Goal: Task Accomplishment & Management: Complete application form

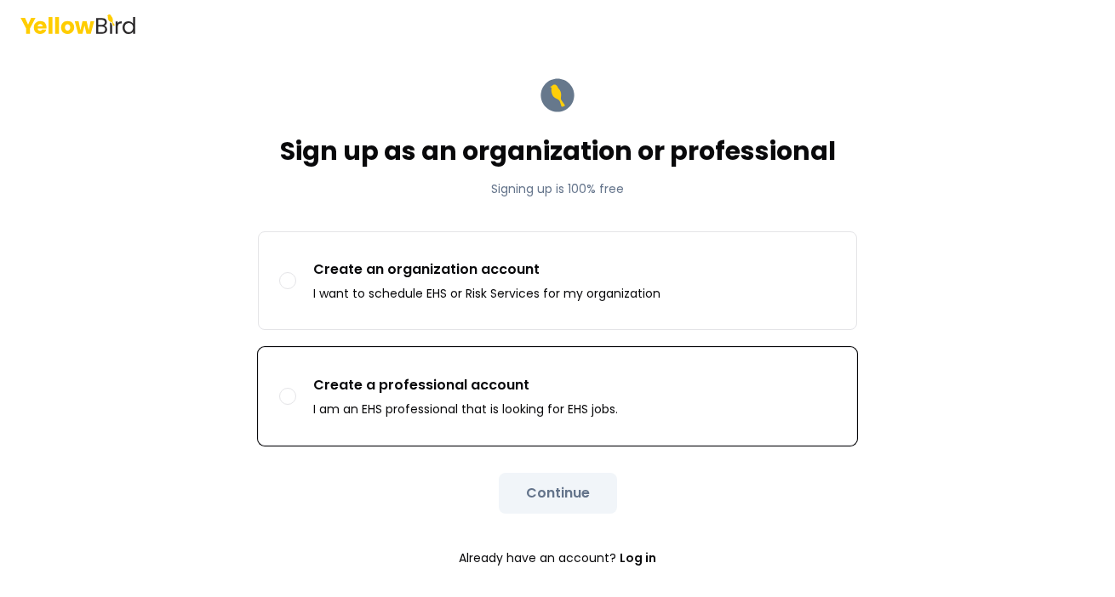
click at [290, 397] on button "Create a professional account I am an EHS professional that is looking for EHS …" at bounding box center [287, 396] width 17 height 17
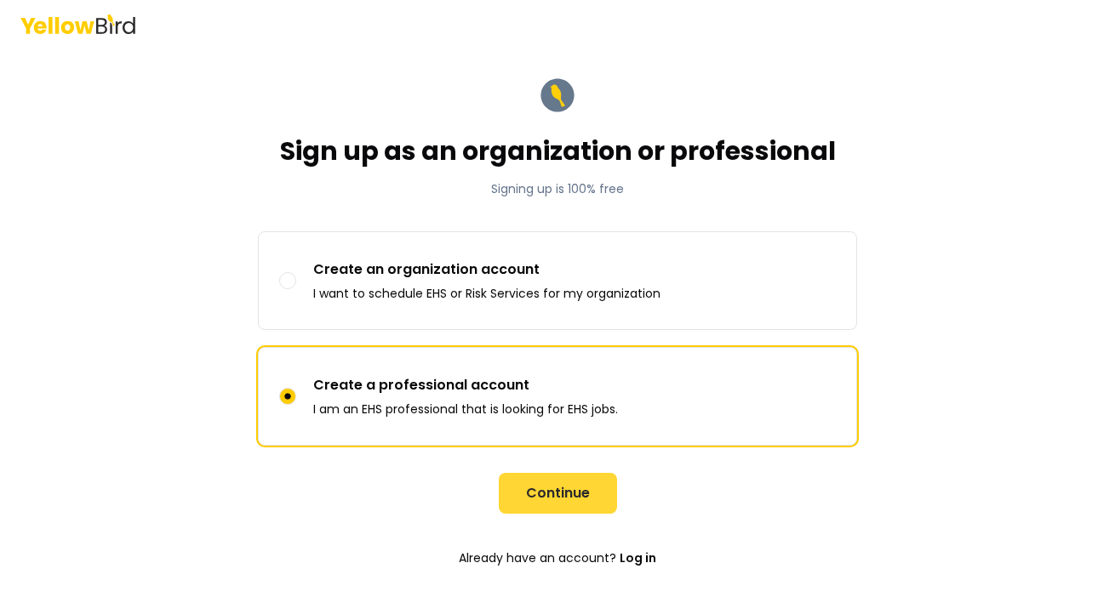
click at [552, 498] on button "Continue" at bounding box center [558, 493] width 118 height 41
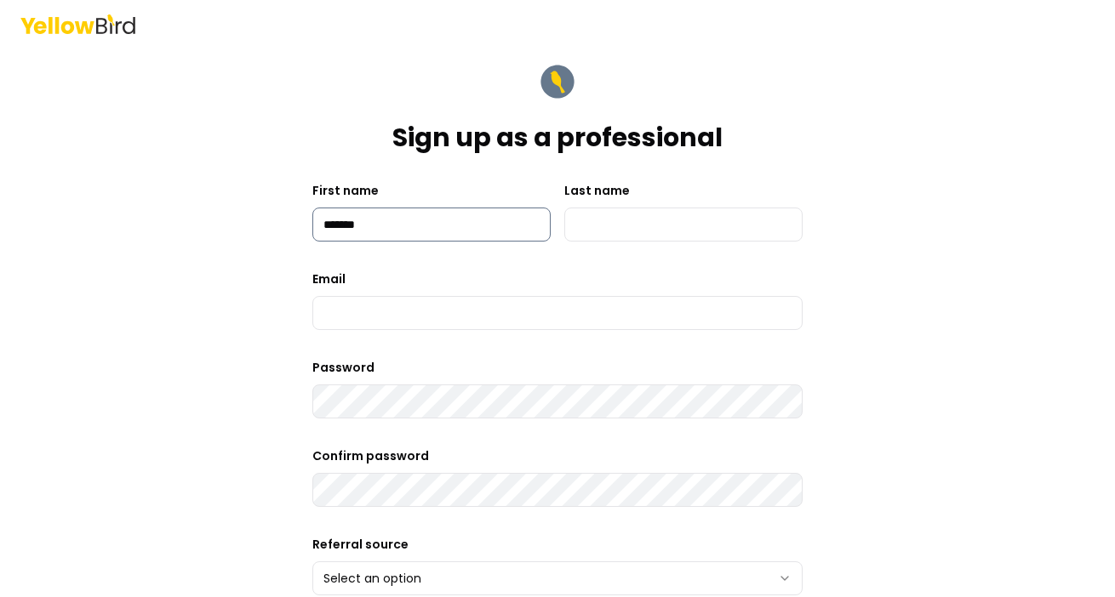
type input "*******"
type input "**********"
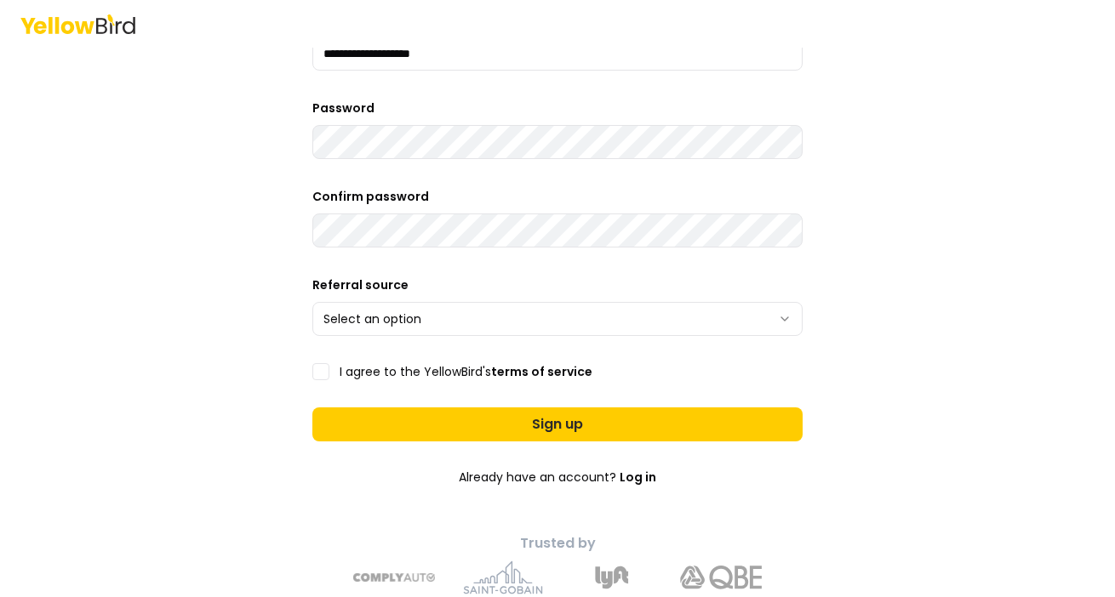
scroll to position [266, 0]
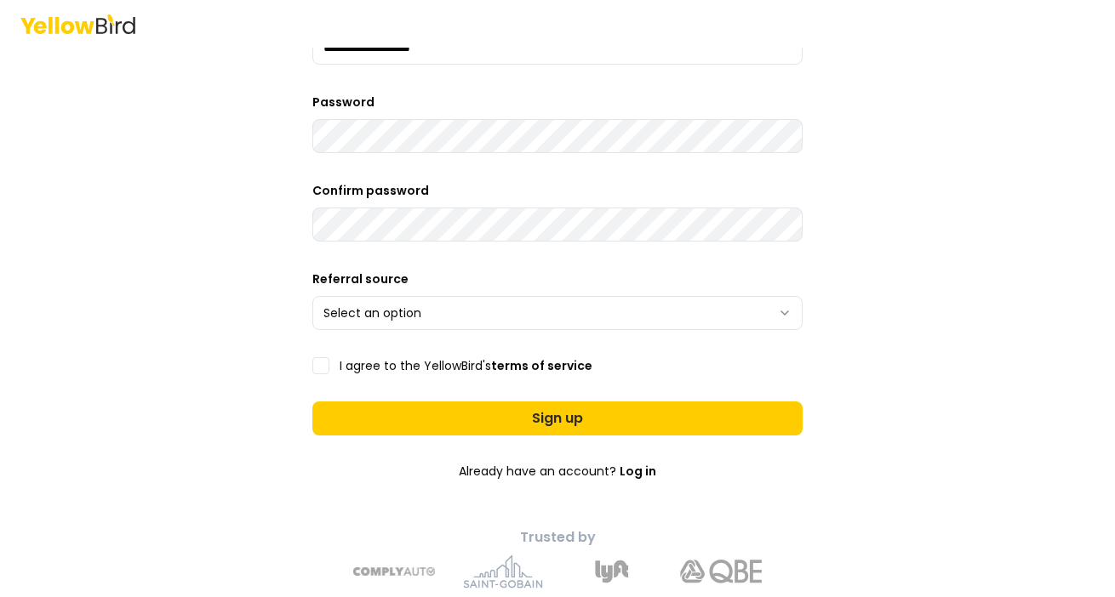
click at [790, 317] on html "**********" at bounding box center [557, 298] width 1115 height 597
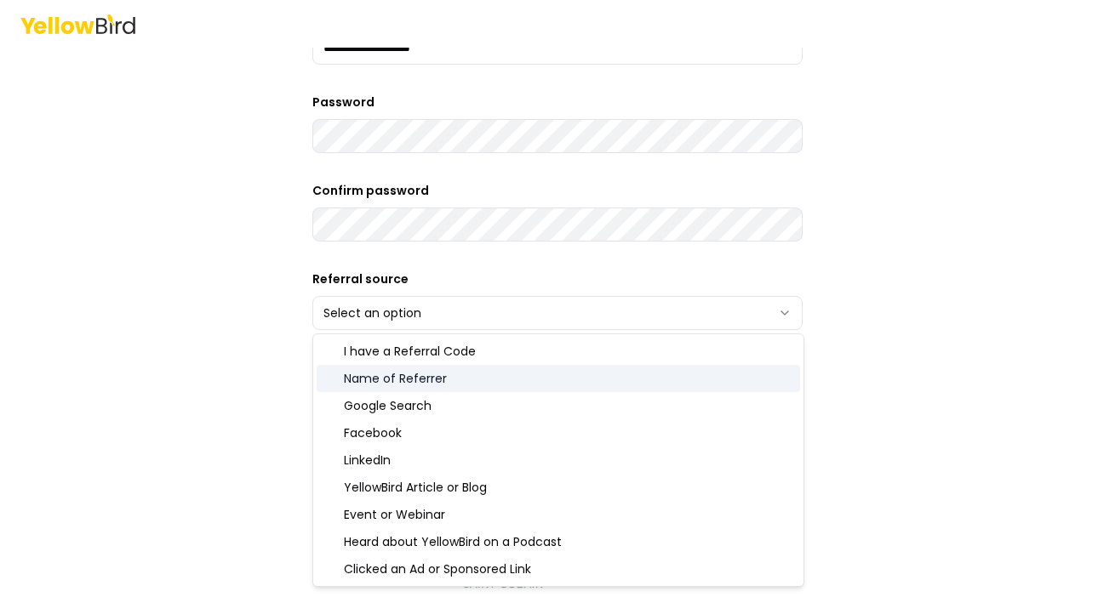
select select "**********"
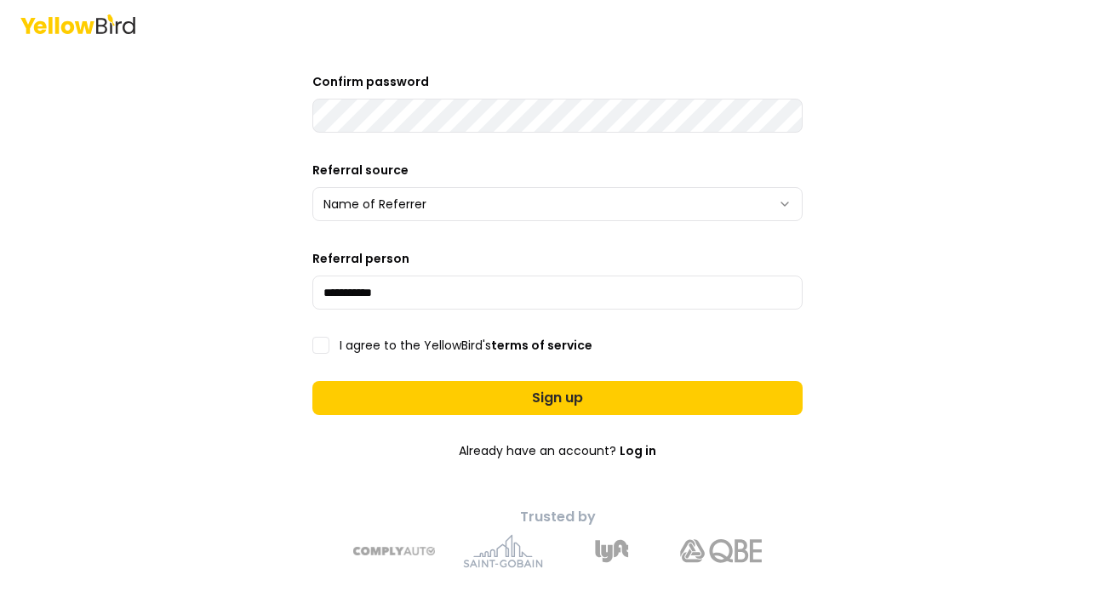
scroll to position [383, 0]
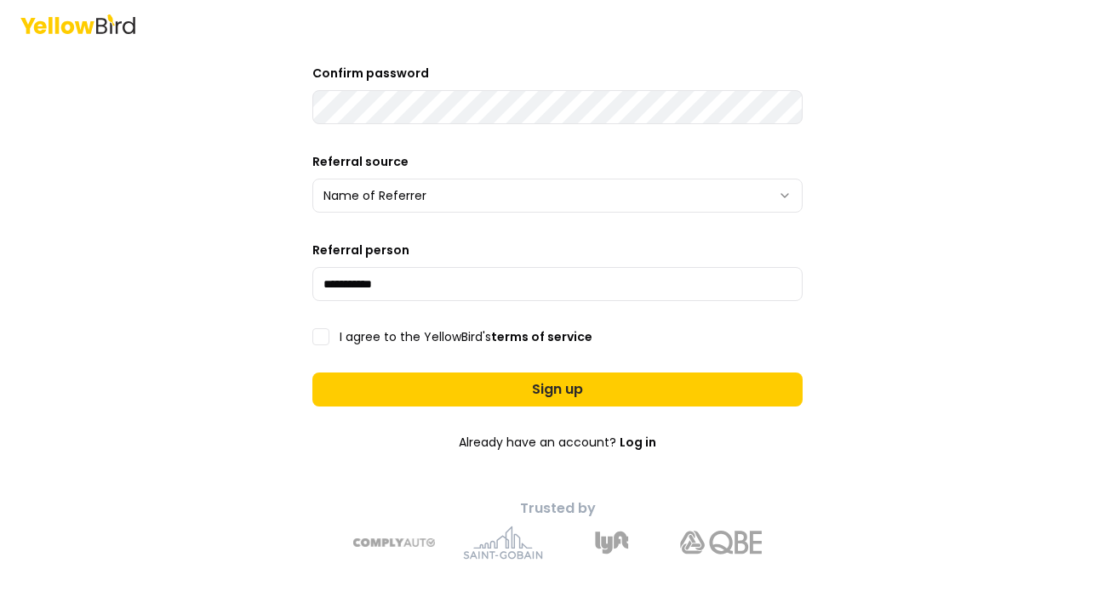
type input "**********"
click at [324, 337] on button "I agree to the YellowBird's terms of service" at bounding box center [320, 336] width 17 height 17
click at [564, 336] on link "terms of service" at bounding box center [541, 336] width 101 height 17
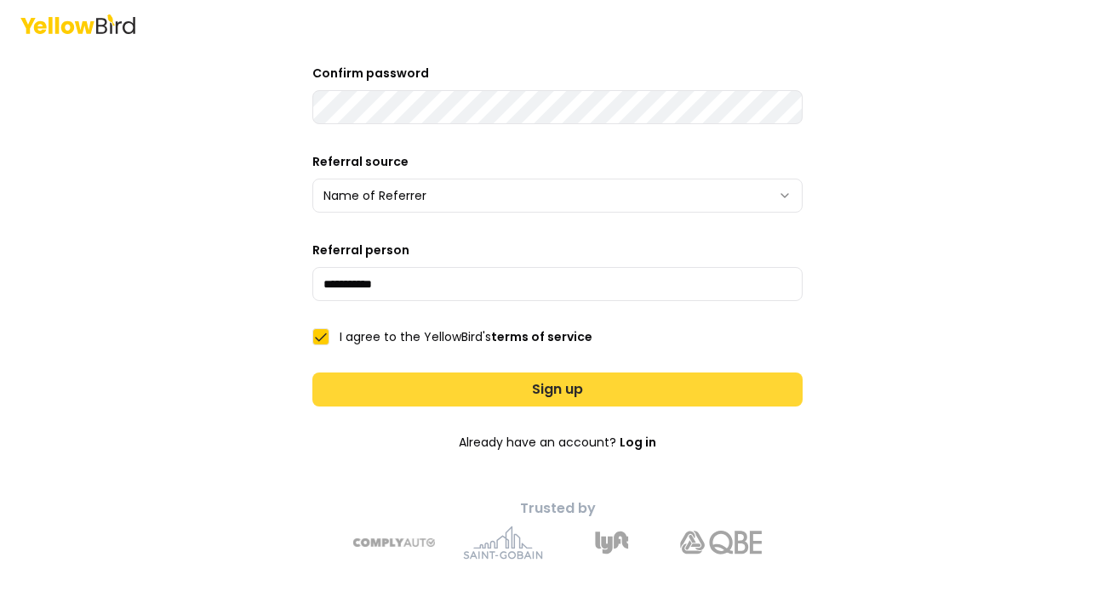
click at [544, 391] on button "Sign up" at bounding box center [557, 390] width 490 height 34
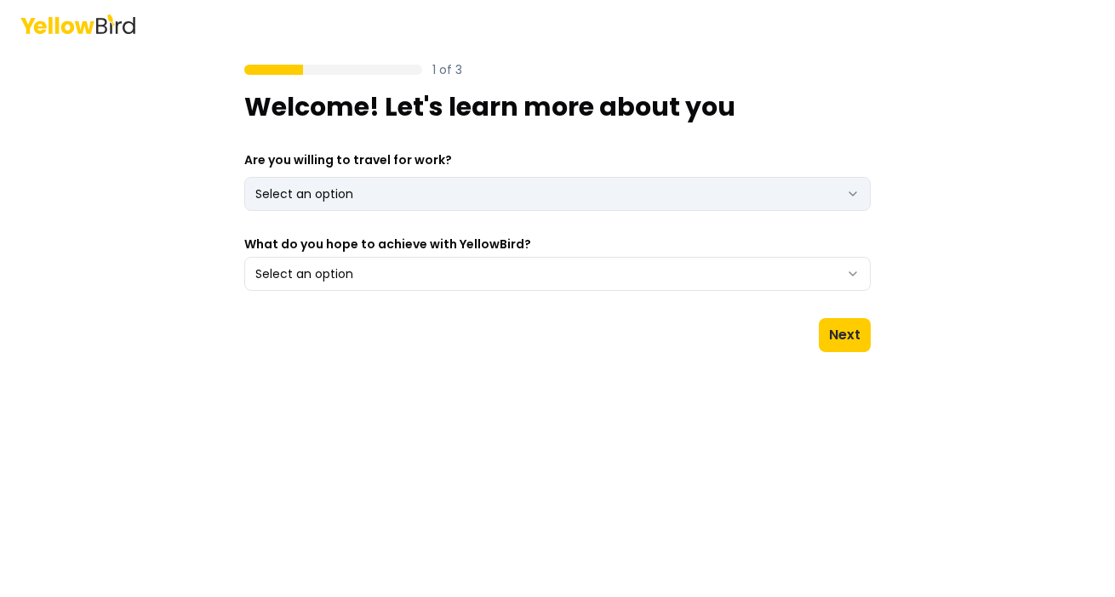
click at [458, 199] on html "1 of 3 Welcome! Let's learn more about you Are you willing to travel for work? …" at bounding box center [557, 298] width 1115 height 597
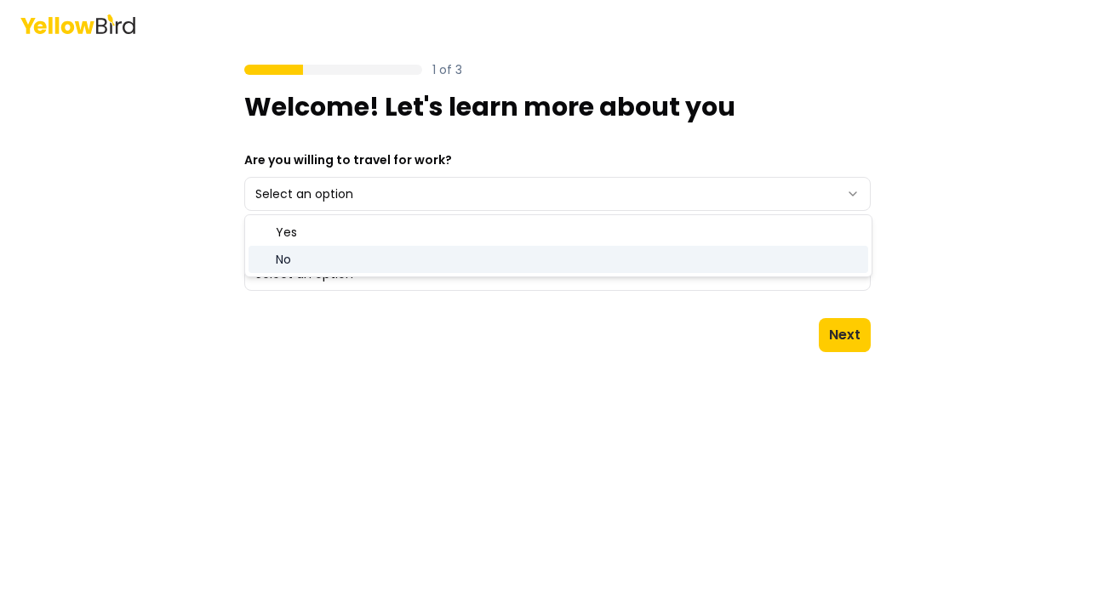
select select "**"
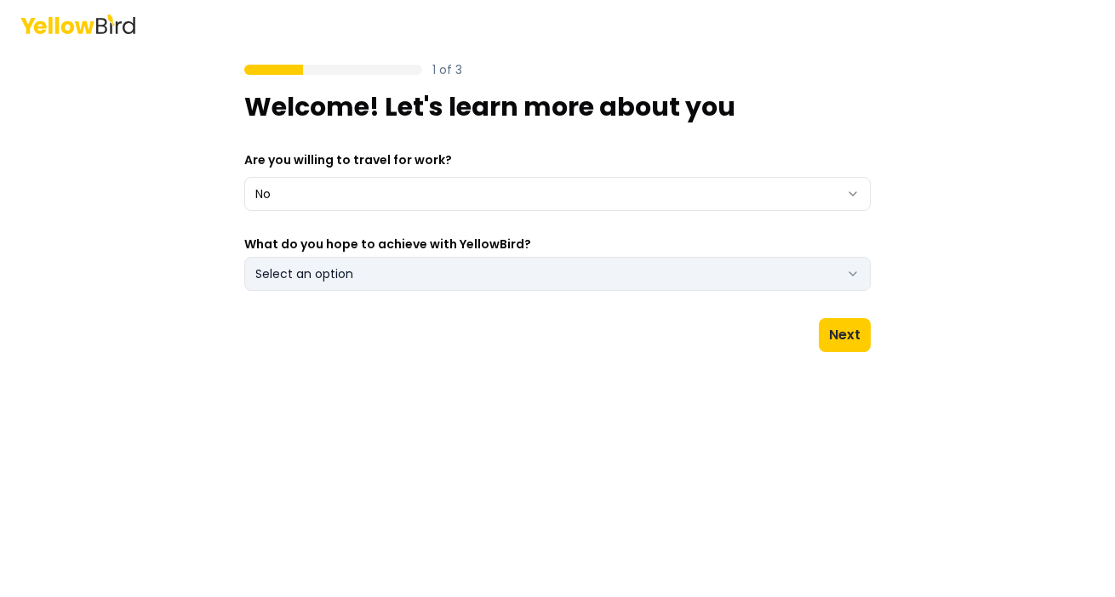
click at [414, 270] on button "Select an option" at bounding box center [557, 274] width 626 height 34
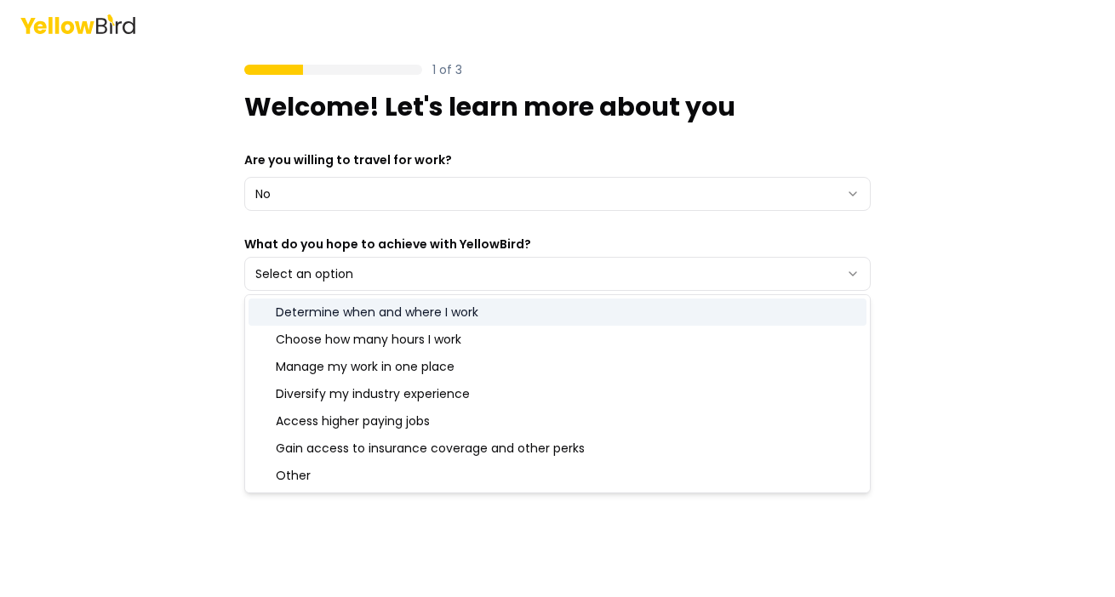
click at [491, 309] on div "Determine when and where I work" at bounding box center [557, 312] width 618 height 27
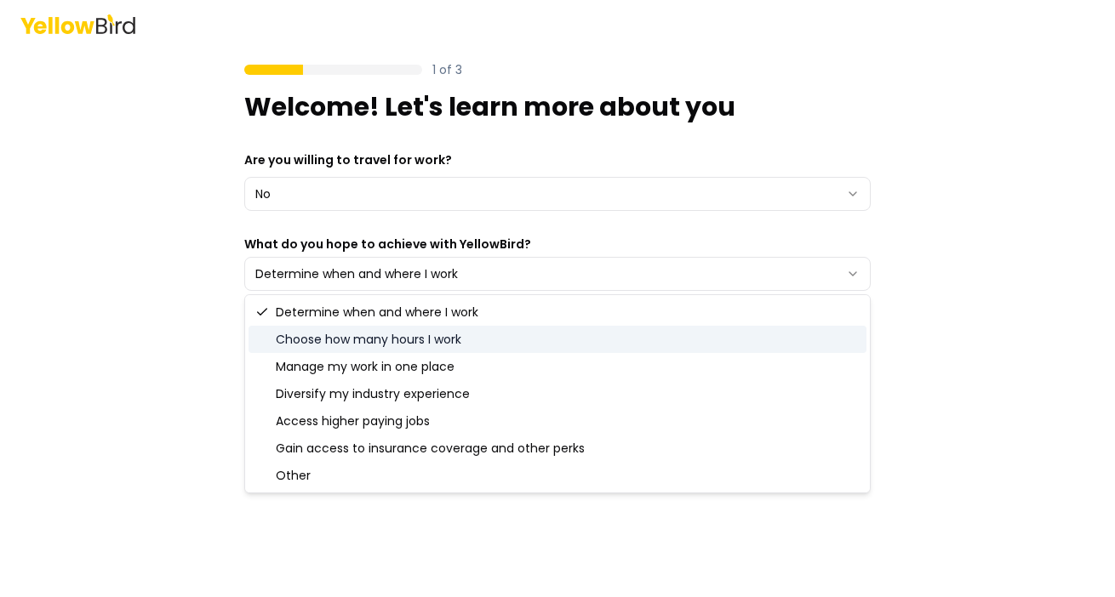
click at [488, 337] on div "Choose how many hours I work" at bounding box center [557, 339] width 618 height 27
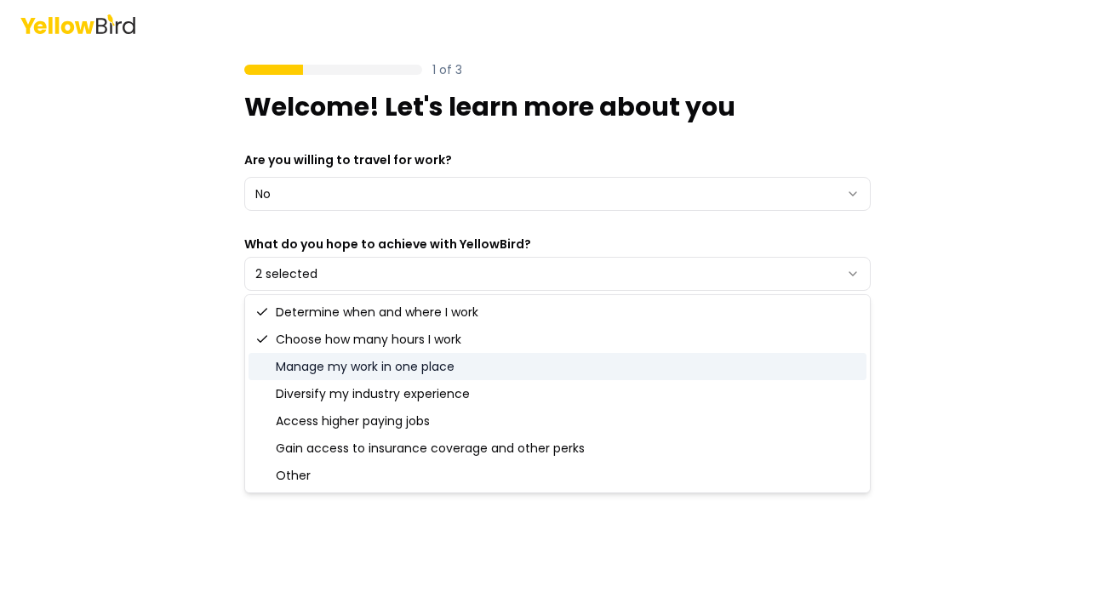
click at [488, 368] on div "Manage my work in one place" at bounding box center [557, 366] width 618 height 27
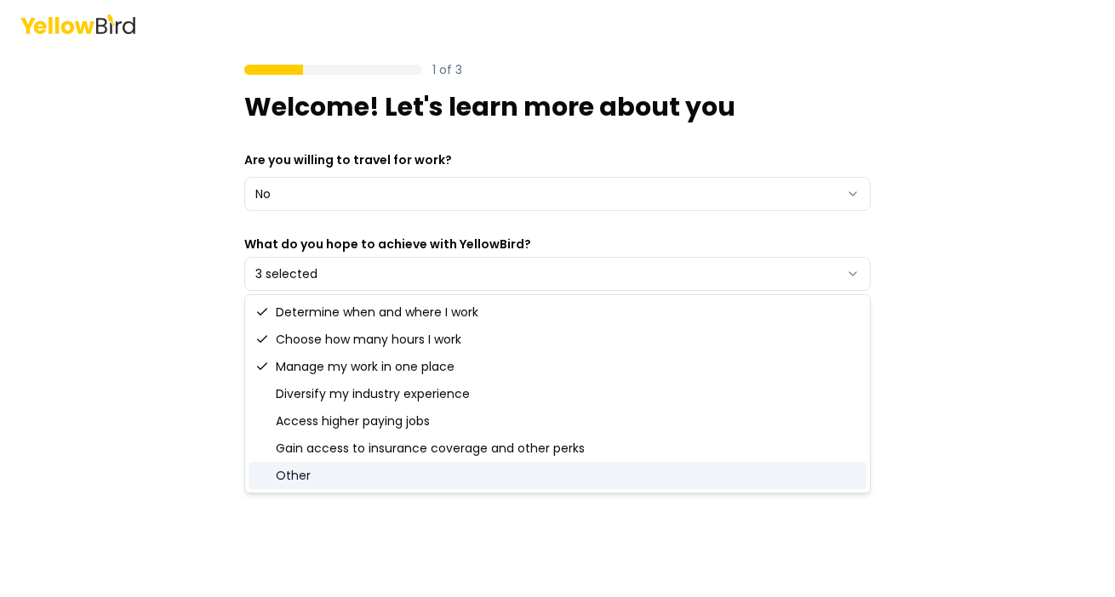
click at [438, 472] on div "Other" at bounding box center [557, 475] width 618 height 27
click at [438, 471] on div "Other" at bounding box center [557, 475] width 618 height 27
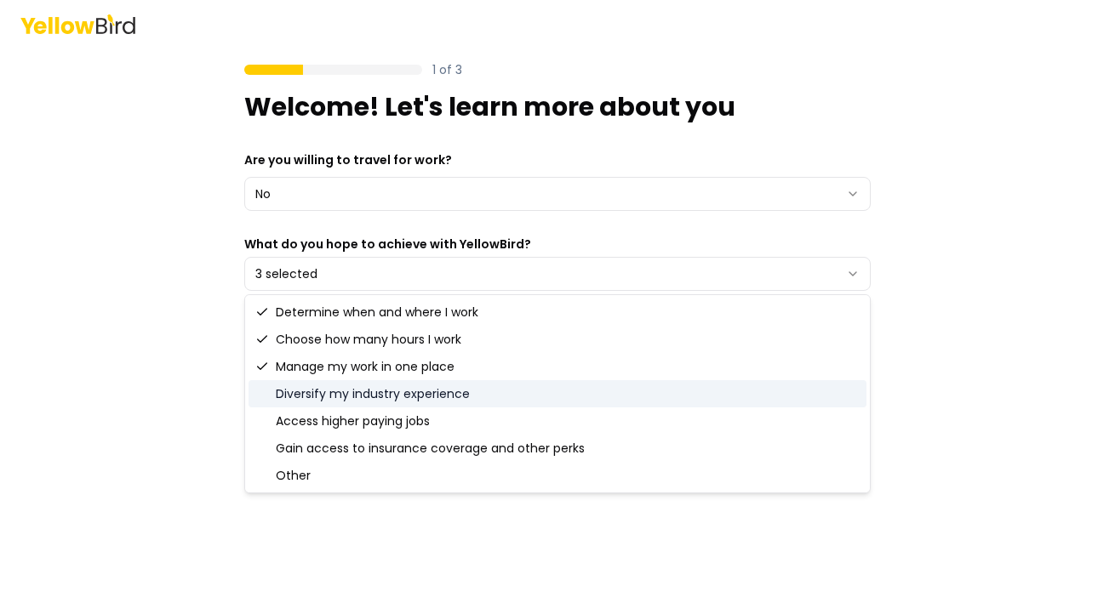
click at [478, 393] on div "Diversify my industry experience" at bounding box center [557, 393] width 618 height 27
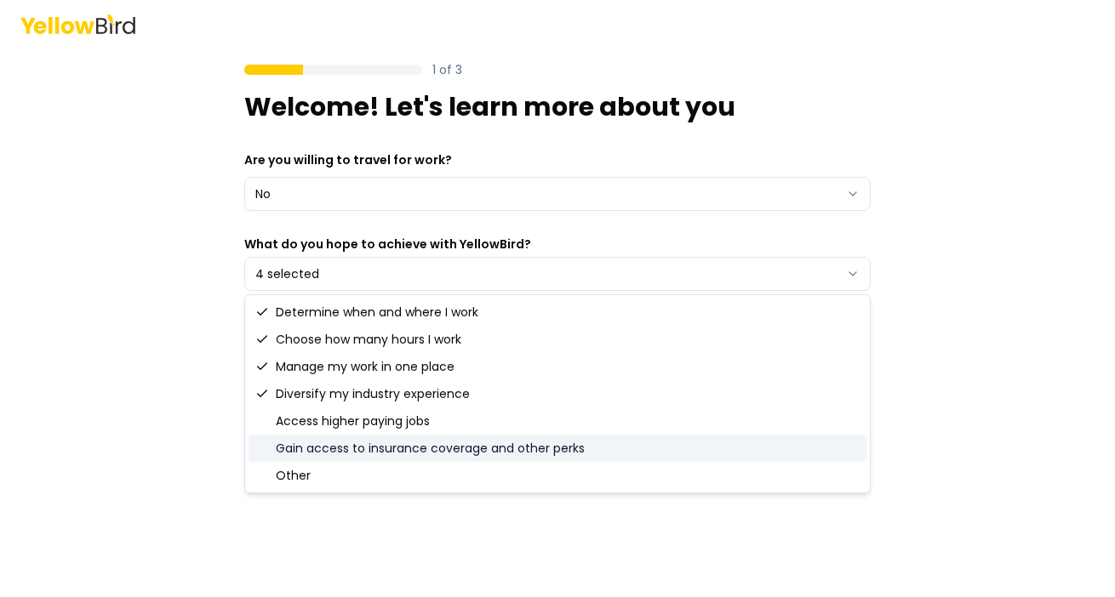
click at [475, 449] on div "Gain access to insurance coverage and other perks" at bounding box center [557, 448] width 618 height 27
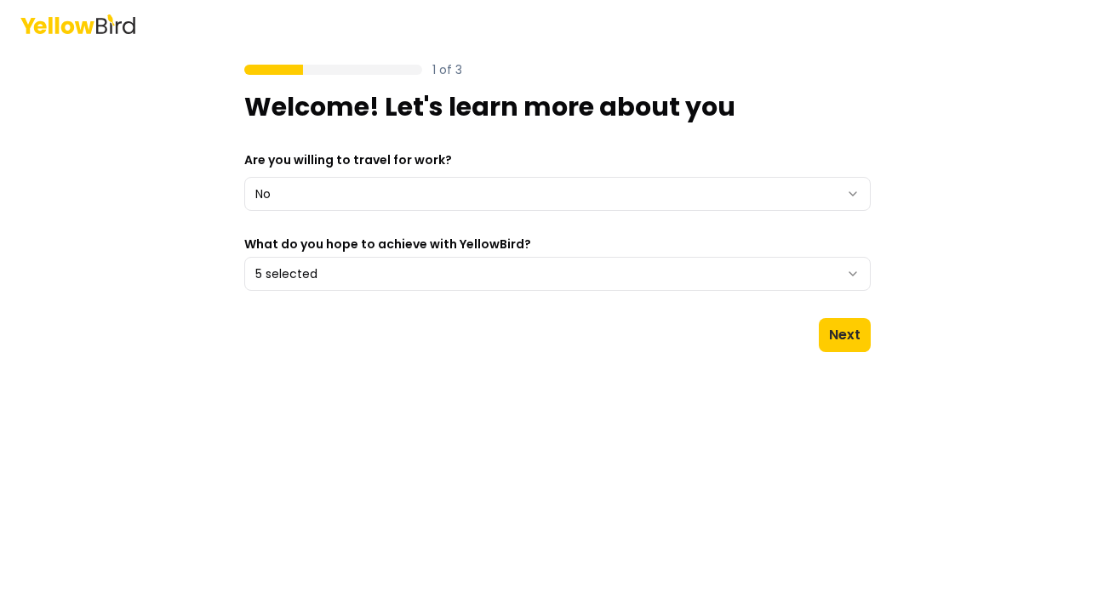
click at [903, 150] on div "1 of 3 Welcome! Let's learn more about you Are you willing to travel for work? …" at bounding box center [557, 298] width 1115 height 597
click at [848, 337] on button "Next" at bounding box center [845, 335] width 52 height 34
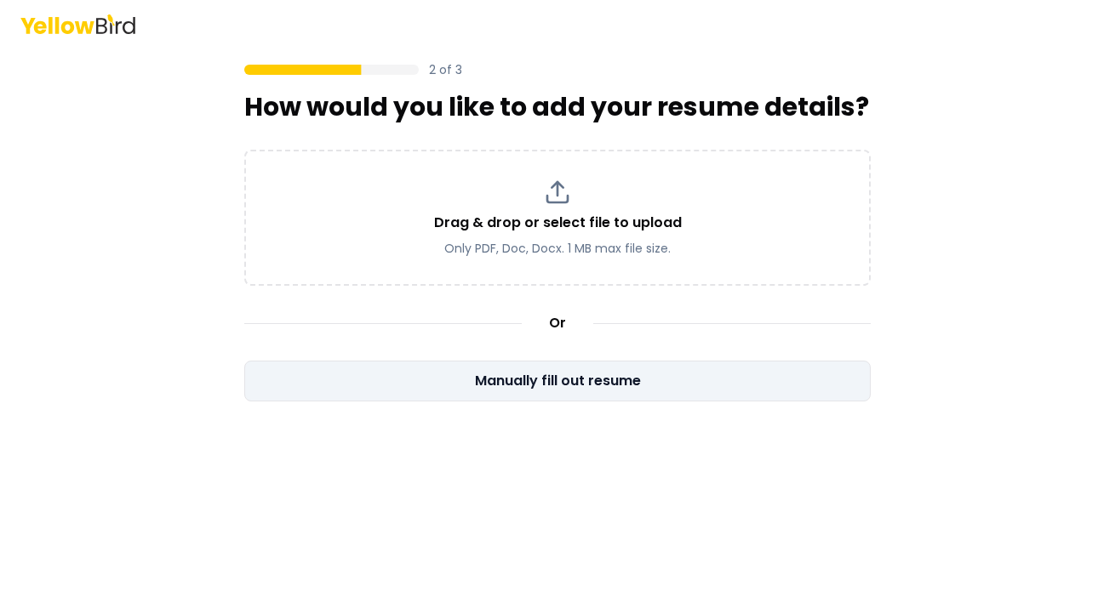
click at [575, 381] on button "Manually fill out resume" at bounding box center [557, 381] width 626 height 41
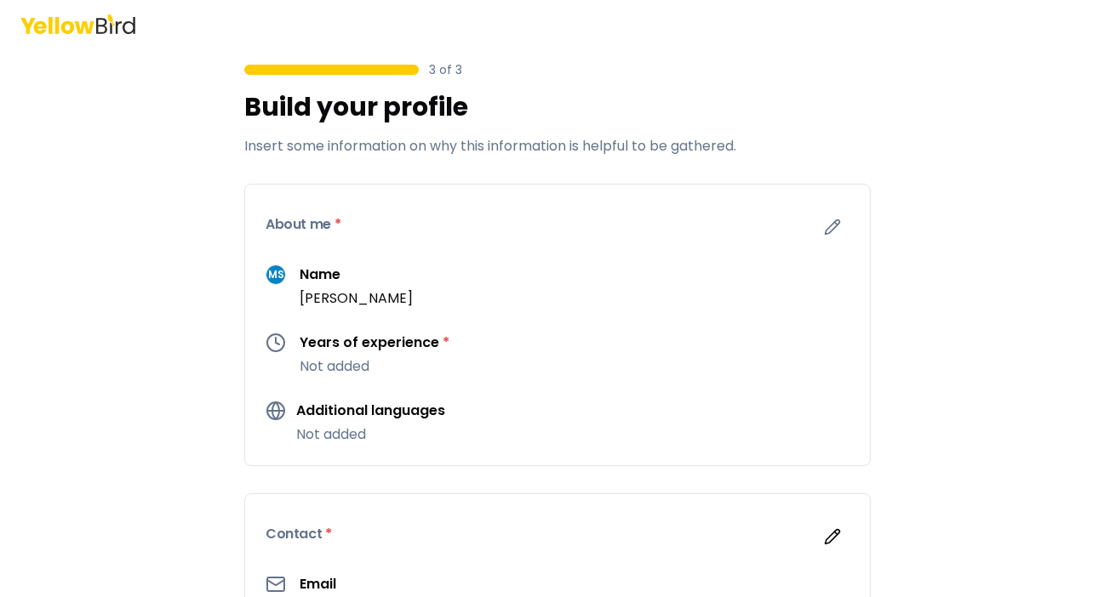
click at [360, 369] on p "Not added" at bounding box center [375, 367] width 150 height 20
click at [378, 345] on h3 "Years of experience *" at bounding box center [375, 343] width 150 height 20
click at [835, 227] on icon "button" at bounding box center [832, 227] width 14 height 14
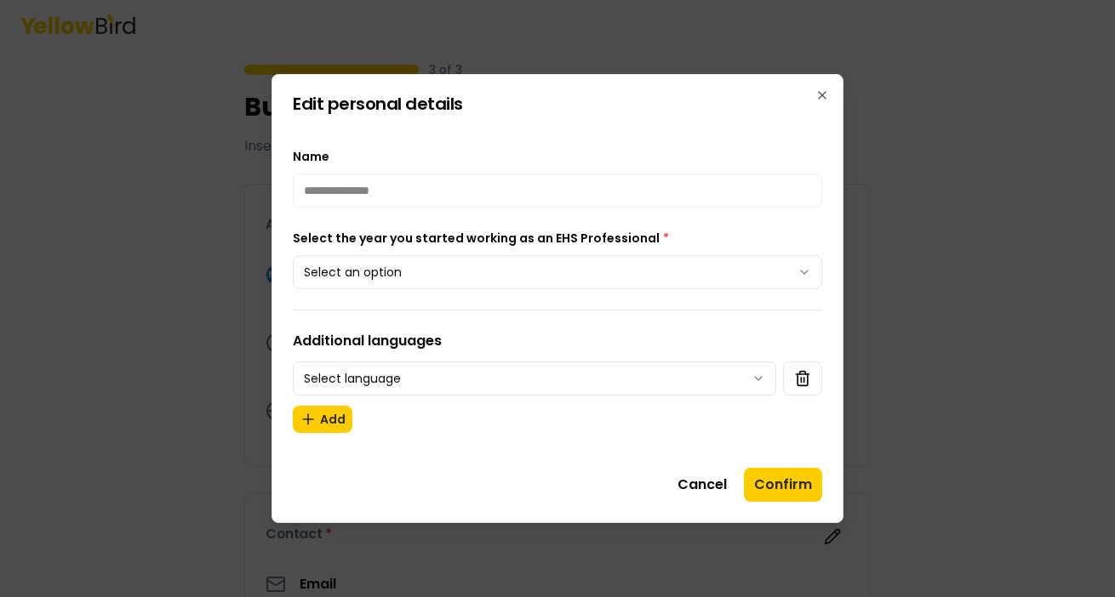
click at [808, 272] on body "**********" at bounding box center [557, 298] width 1115 height 597
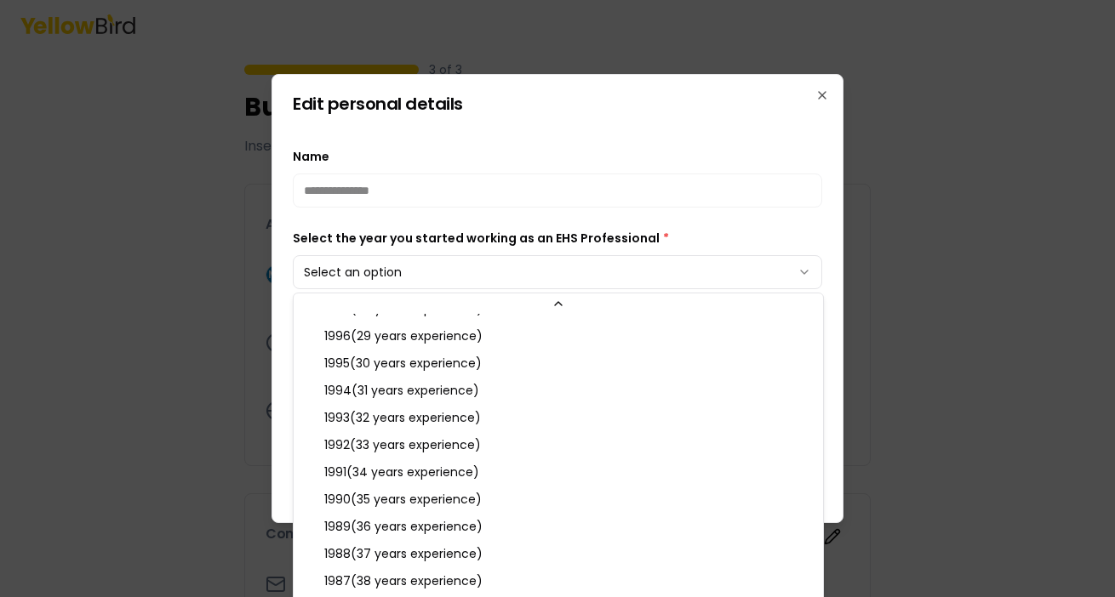
scroll to position [809, 0]
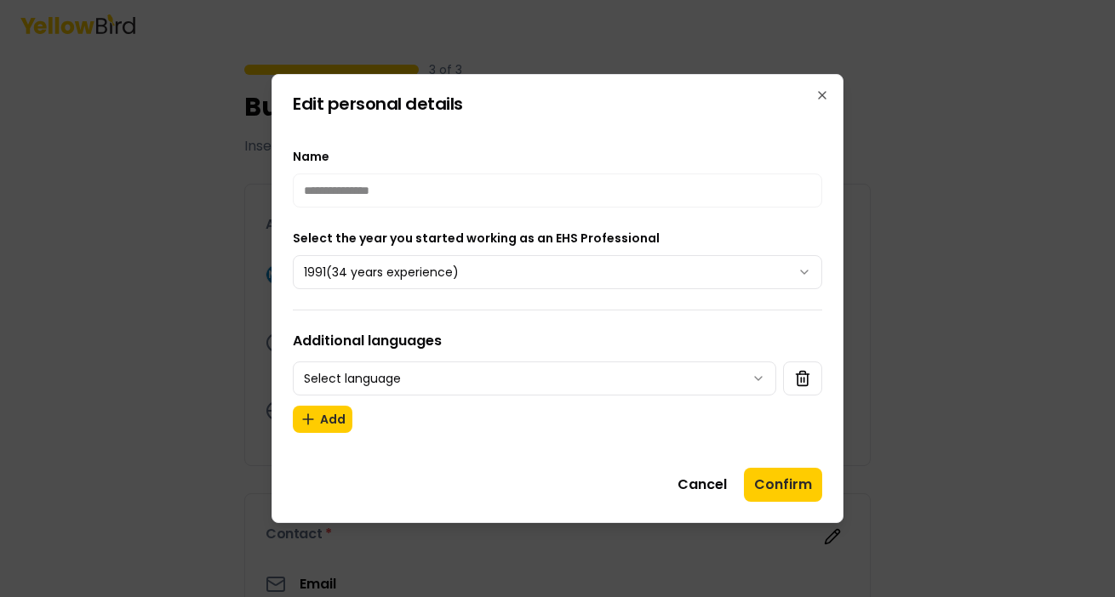
click at [756, 381] on body "**********" at bounding box center [557, 298] width 1115 height 597
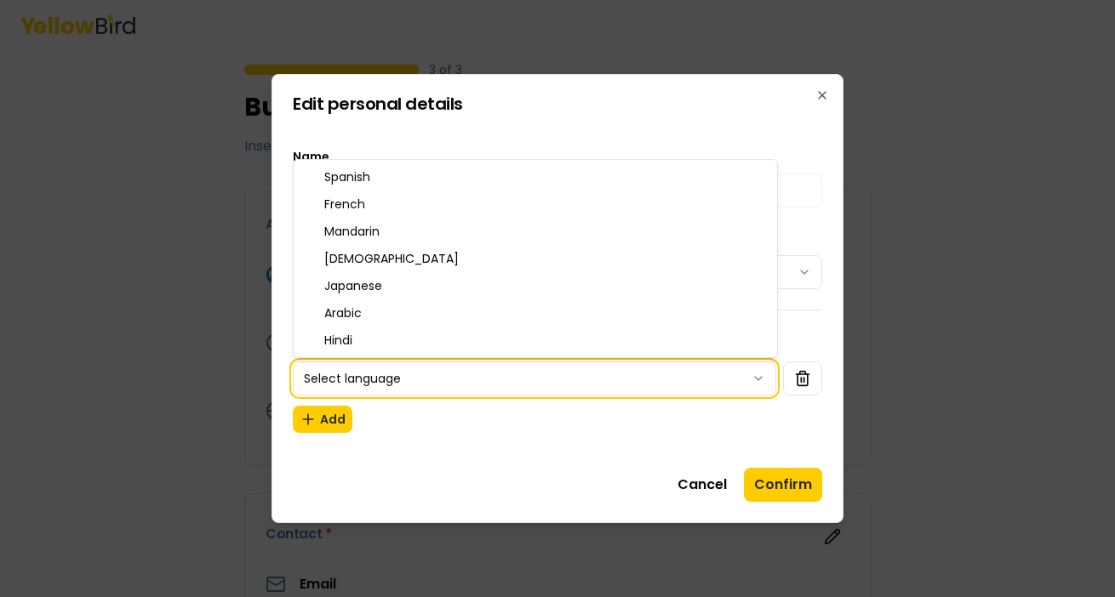
click at [756, 381] on body "**********" at bounding box center [557, 298] width 1115 height 597
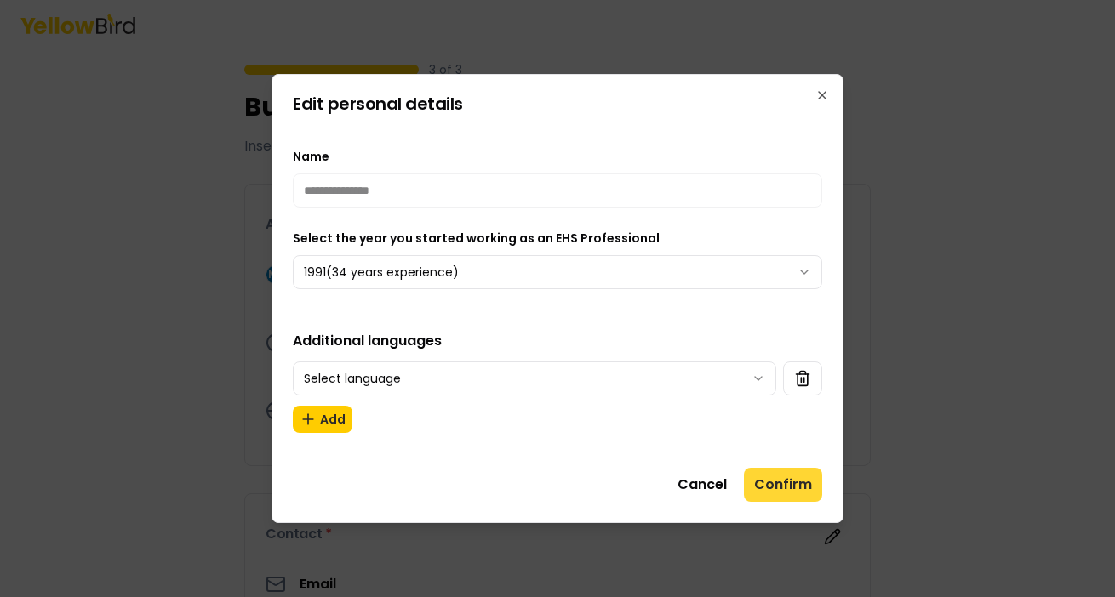
click at [790, 484] on button "Confirm" at bounding box center [783, 485] width 78 height 34
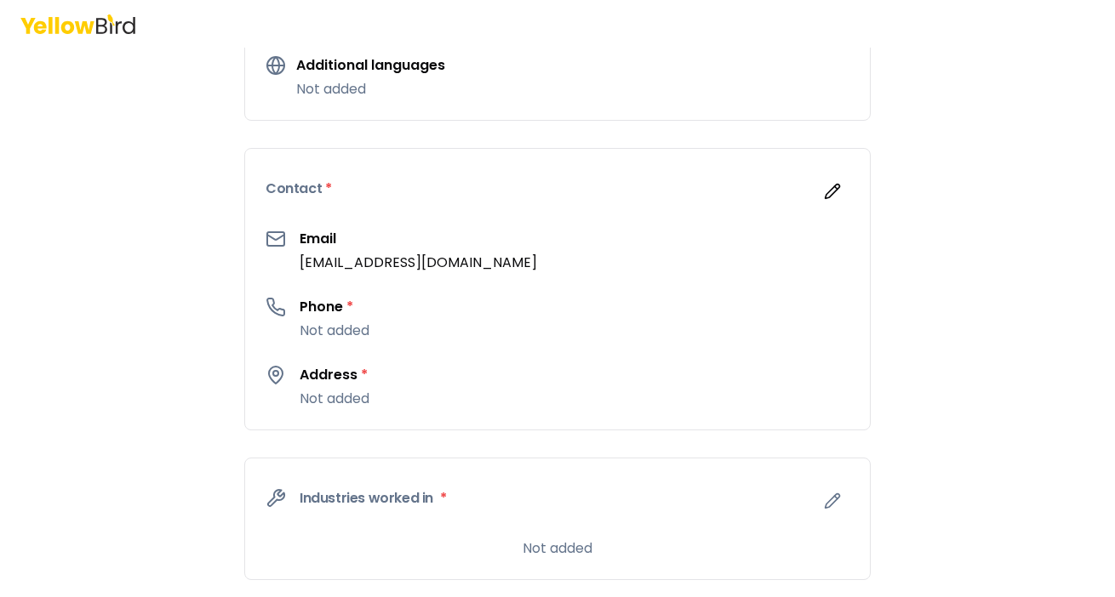
scroll to position [382, 0]
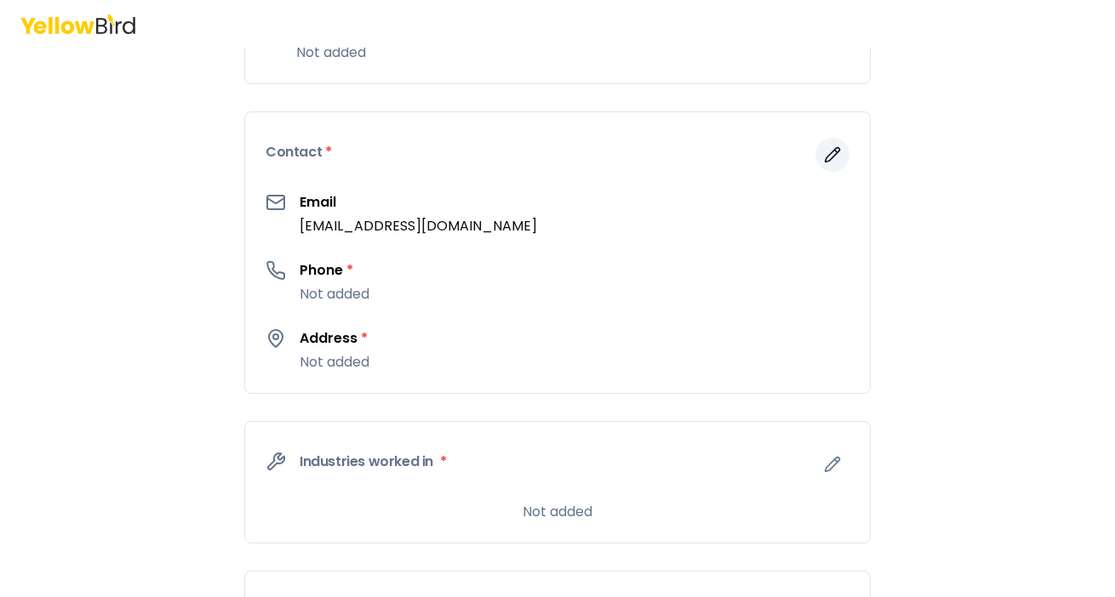
click at [831, 159] on icon "button" at bounding box center [832, 155] width 14 height 14
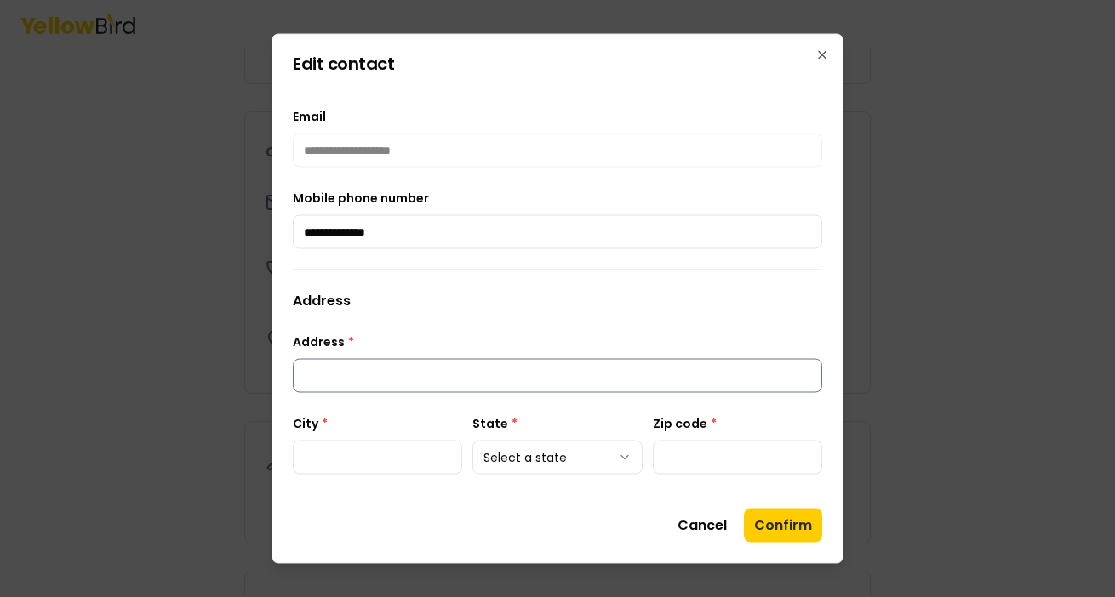
type input "**********"
type input "********"
type input "*****"
click at [624, 454] on body "**********" at bounding box center [557, 298] width 1115 height 597
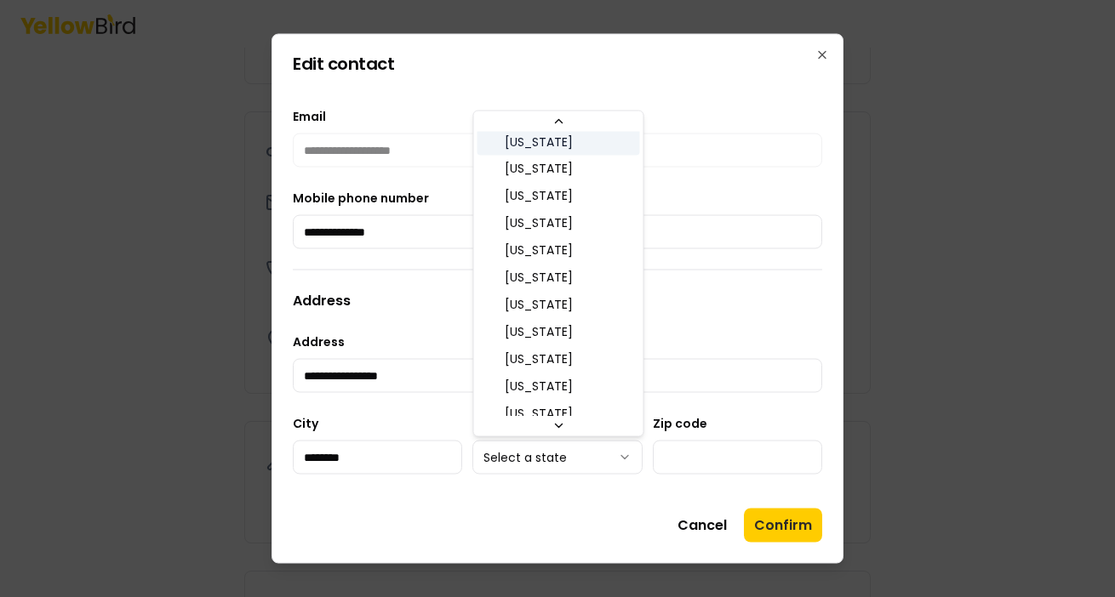
scroll to position [852, 0]
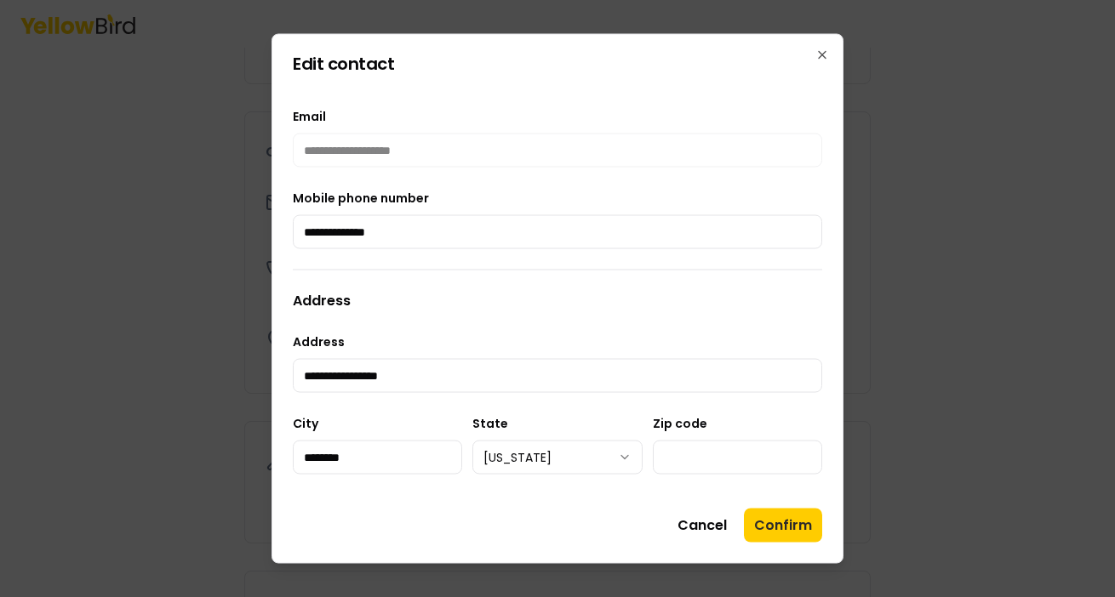
click at [599, 509] on div "Cancel Confirm" at bounding box center [557, 526] width 529 height 34
click at [783, 524] on button "Confirm" at bounding box center [783, 526] width 78 height 34
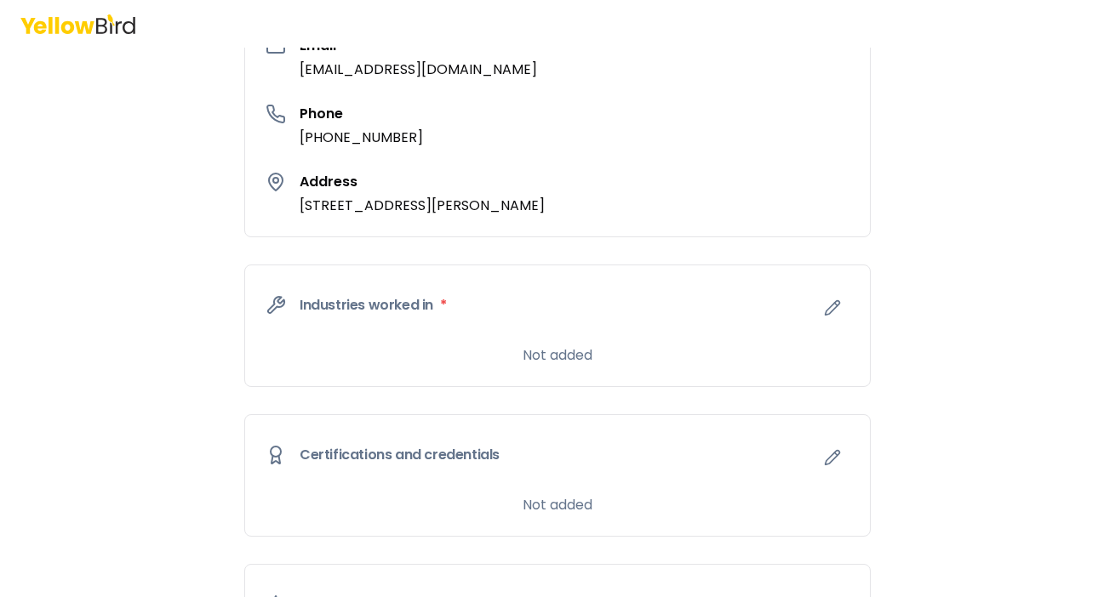
scroll to position [585, 0]
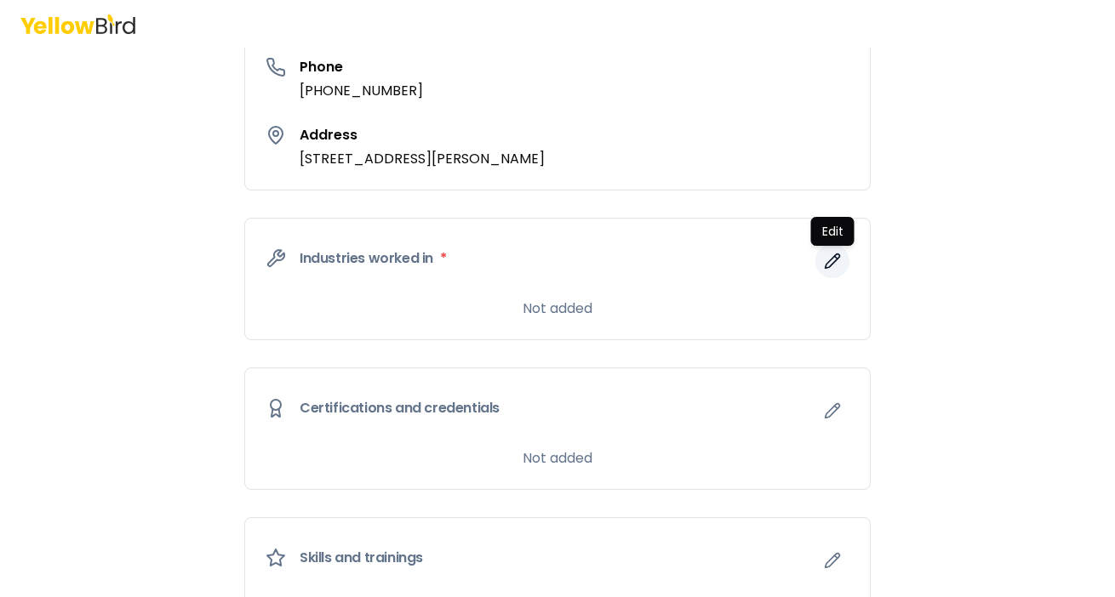
click at [834, 258] on icon "button" at bounding box center [832, 261] width 17 height 17
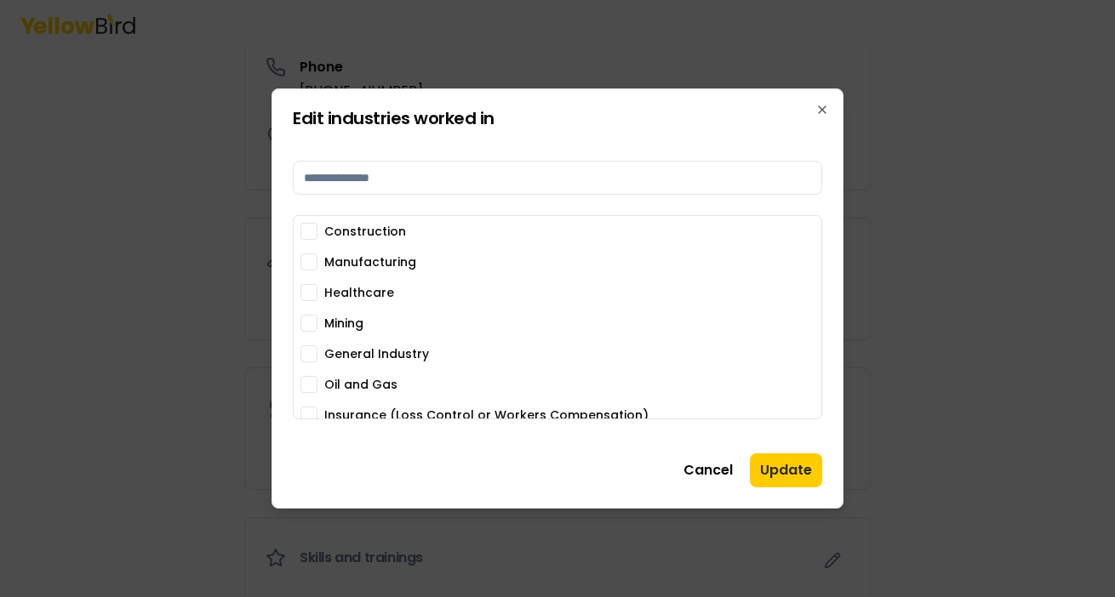
click at [305, 260] on button "Manufacturing" at bounding box center [308, 262] width 17 height 17
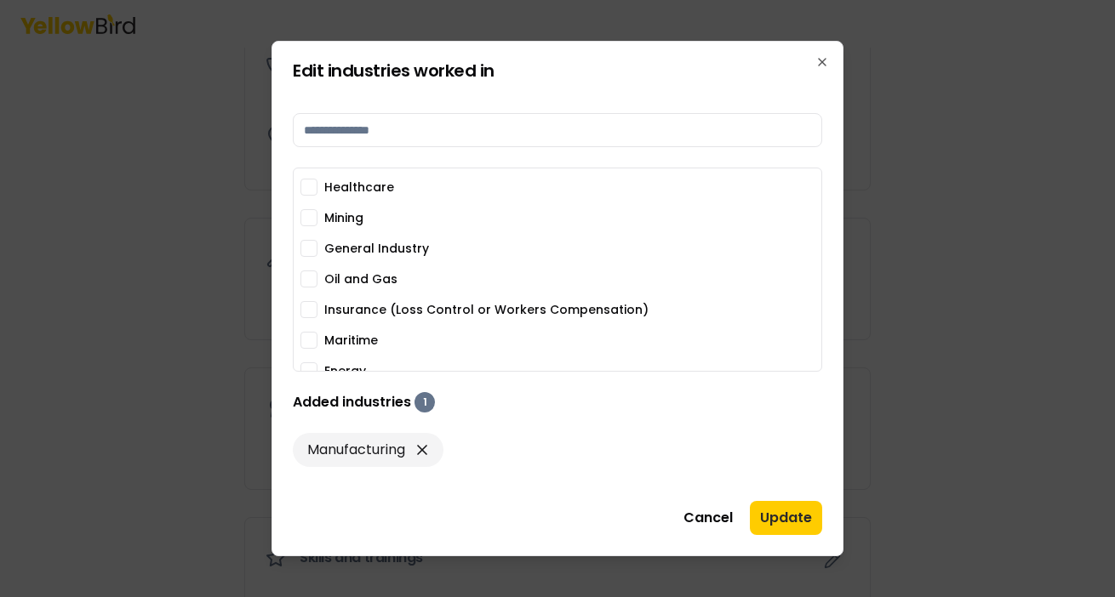
scroll to position [60, 0]
click at [311, 308] on button "Insurance (Loss Control or Workers Compensation)" at bounding box center [308, 308] width 17 height 17
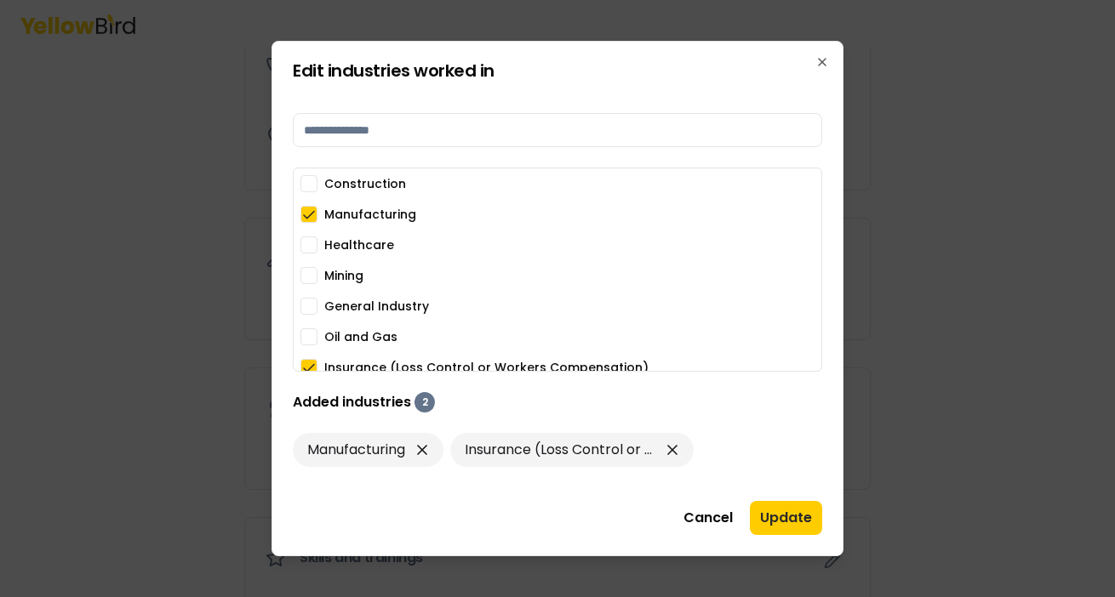
scroll to position [0, 0]
click at [785, 517] on button "Update" at bounding box center [786, 518] width 72 height 34
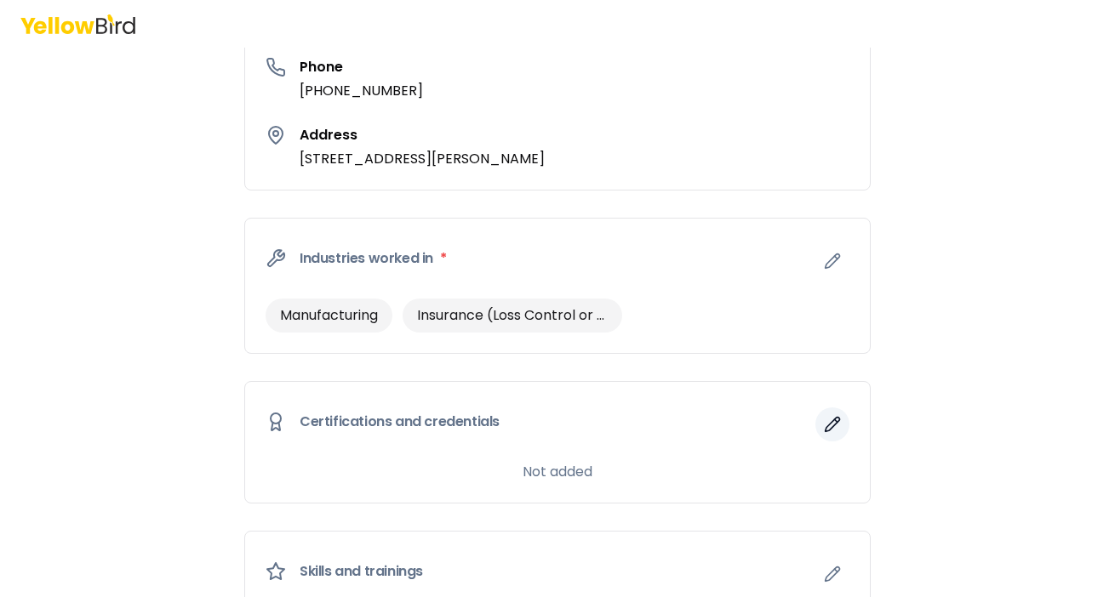
click at [831, 425] on icon "button" at bounding box center [832, 424] width 17 height 17
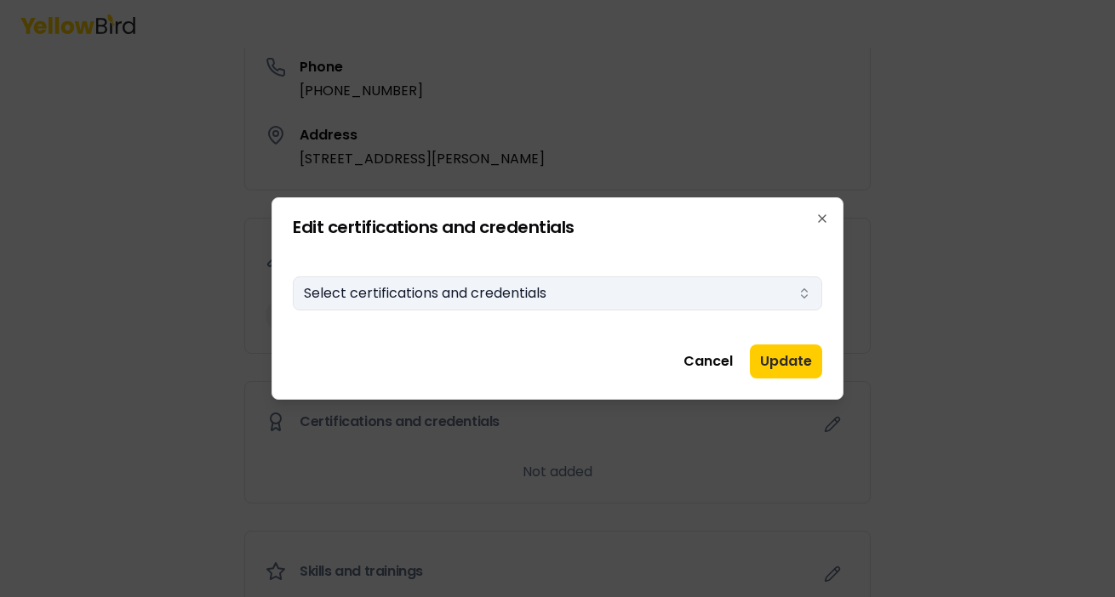
click at [540, 297] on button "Select certifications and credentials" at bounding box center [557, 294] width 529 height 34
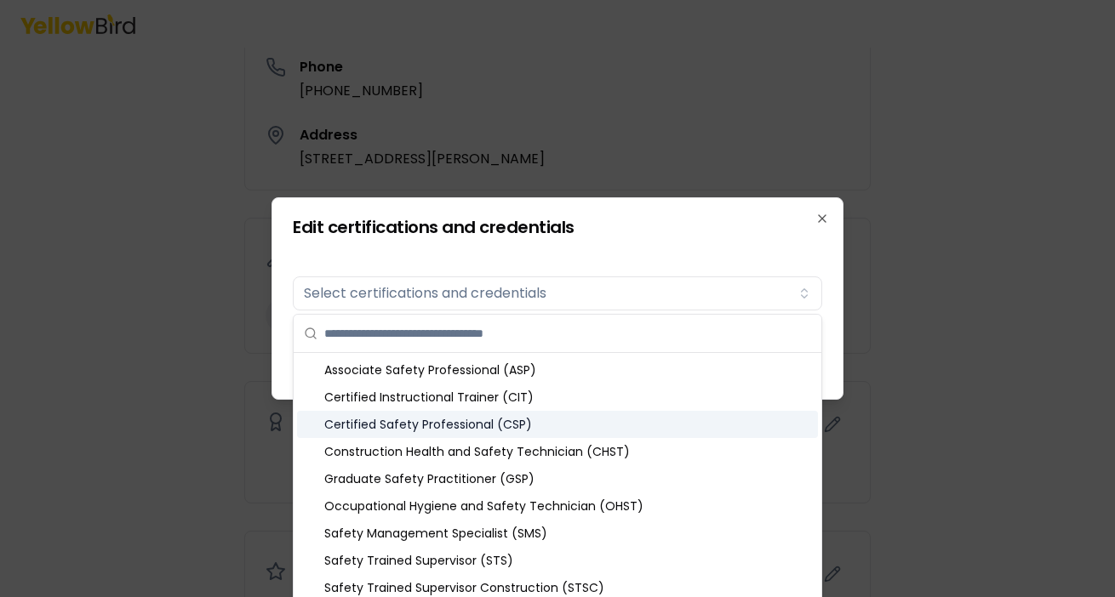
click at [507, 425] on div "Certified Safety Professional (CSP)" at bounding box center [557, 424] width 521 height 27
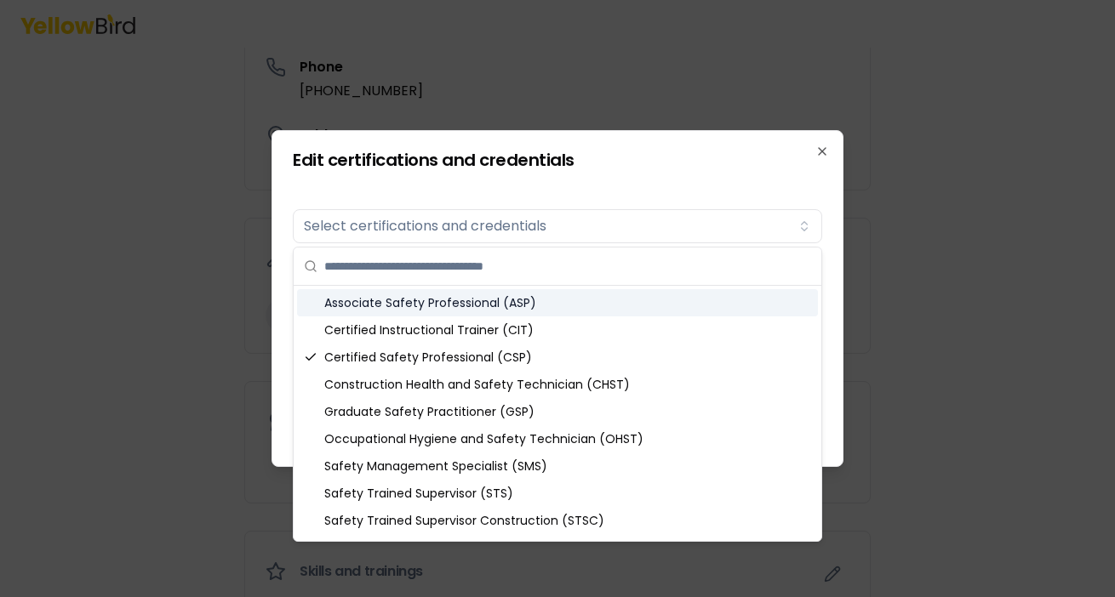
click at [501, 267] on input "text" at bounding box center [567, 266] width 487 height 37
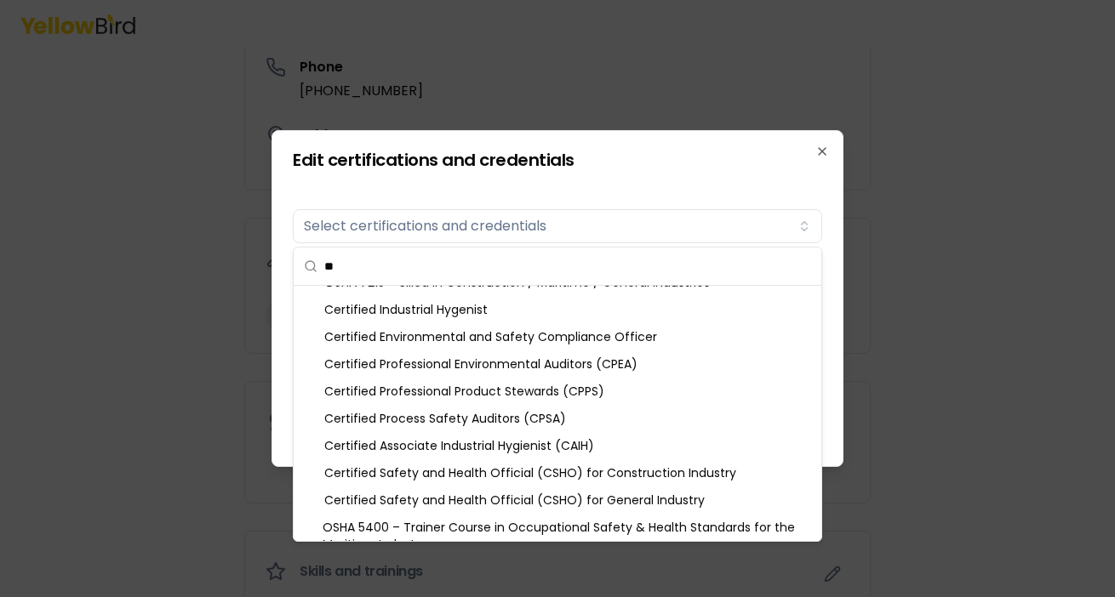
scroll to position [221, 0]
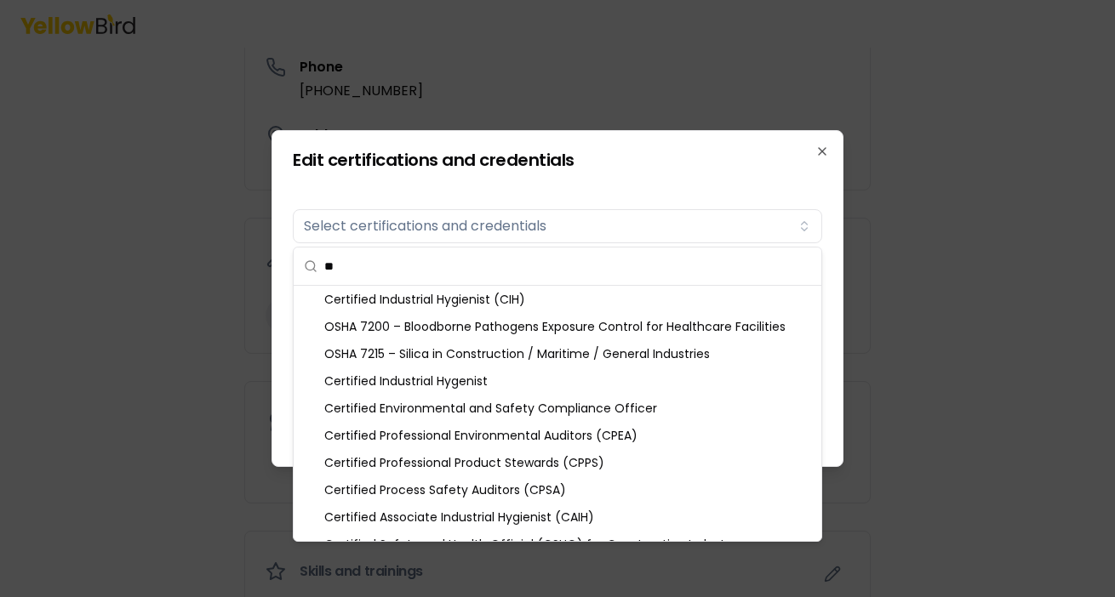
type input "*"
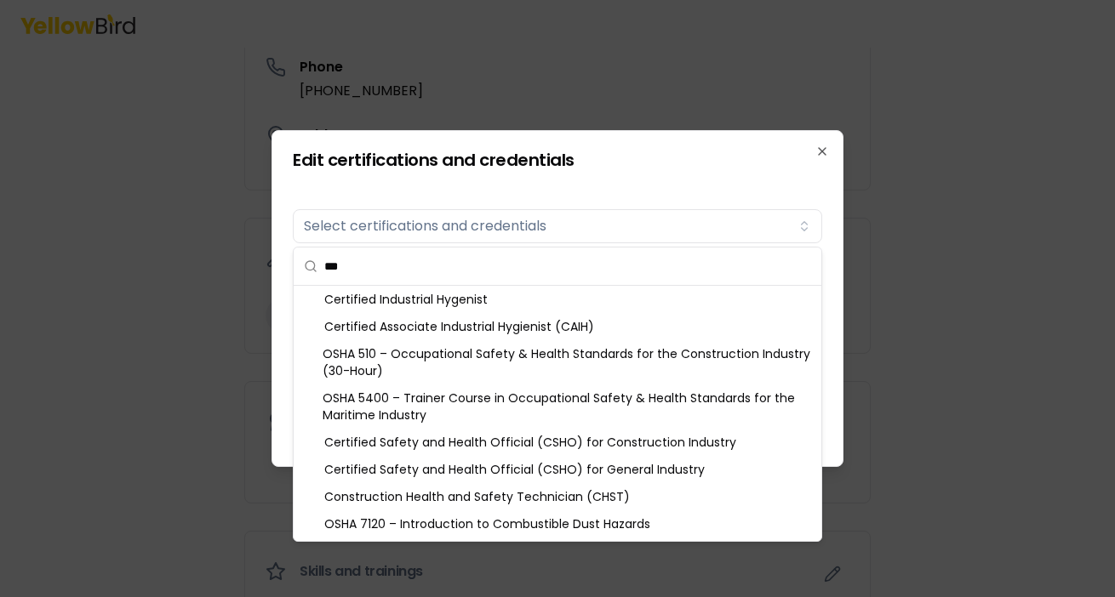
scroll to position [3, 0]
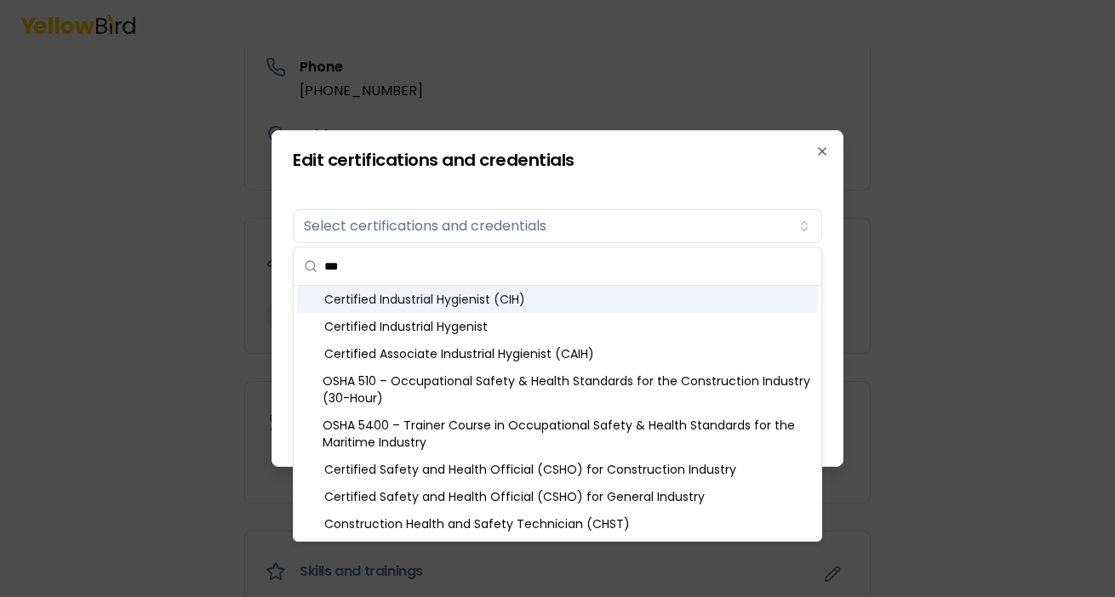
type input "***"
click at [470, 300] on div "Certified Industrial Hygienist (CIH)" at bounding box center [557, 299] width 521 height 27
click at [876, 317] on div at bounding box center [557, 298] width 1115 height 597
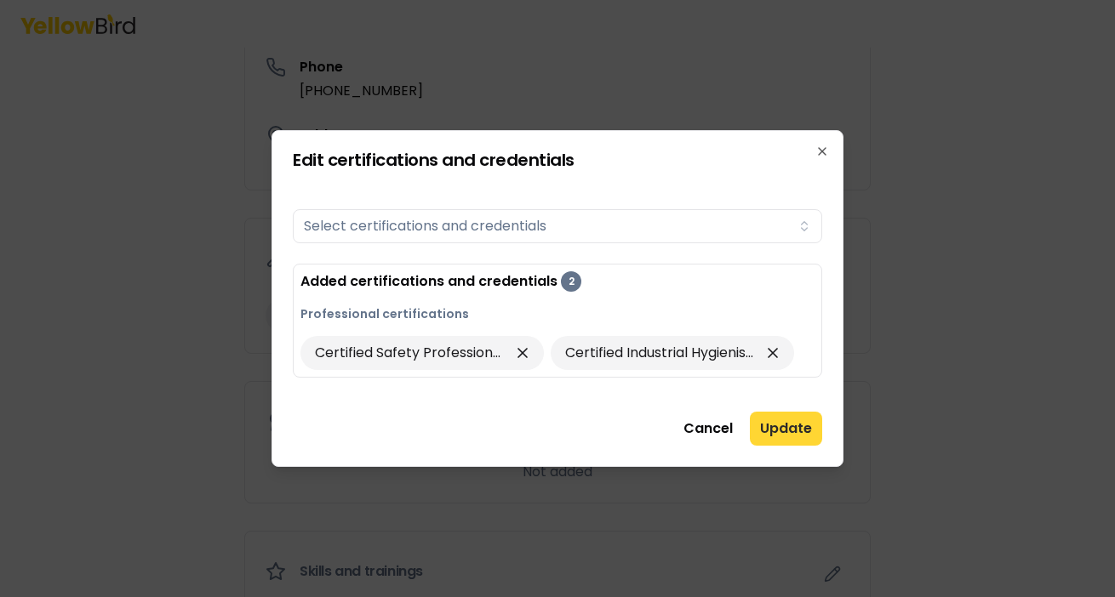
click at [786, 430] on button "Update" at bounding box center [786, 429] width 72 height 34
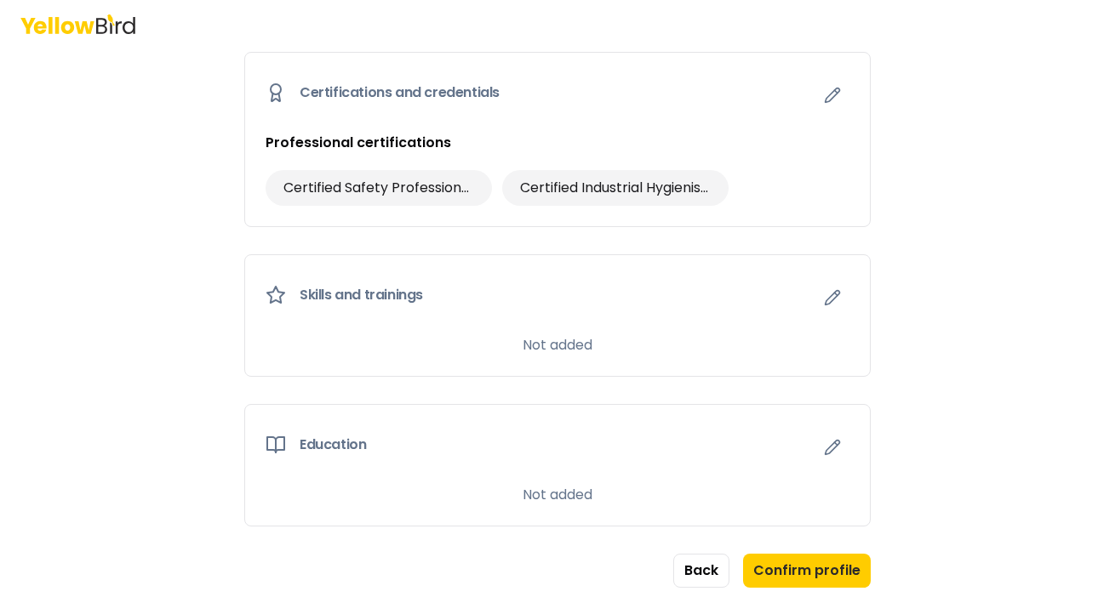
scroll to position [919, 0]
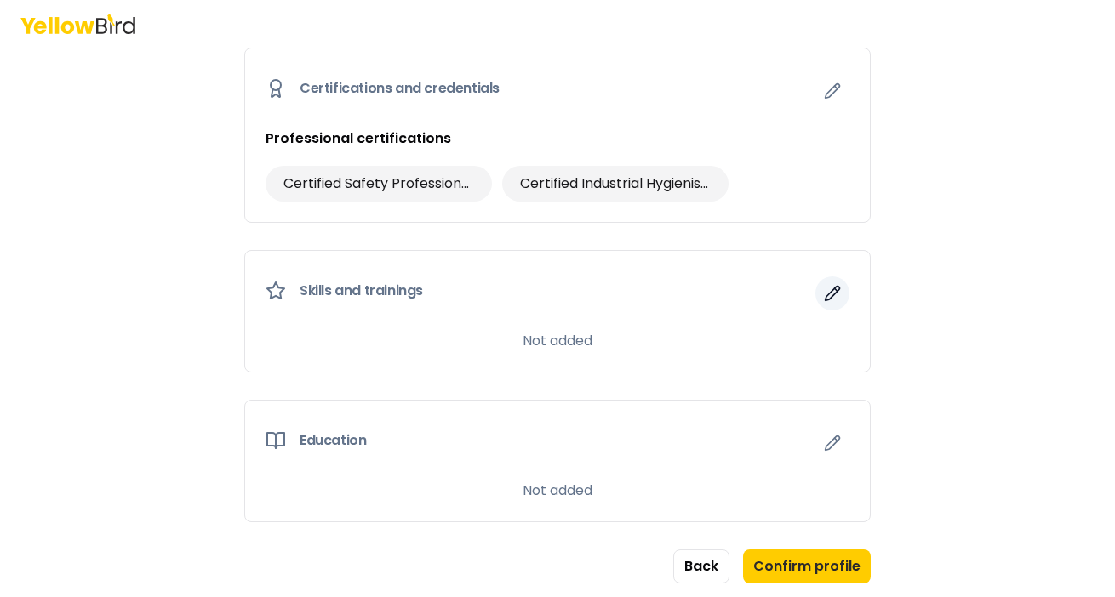
click at [833, 297] on icon "button" at bounding box center [832, 293] width 17 height 17
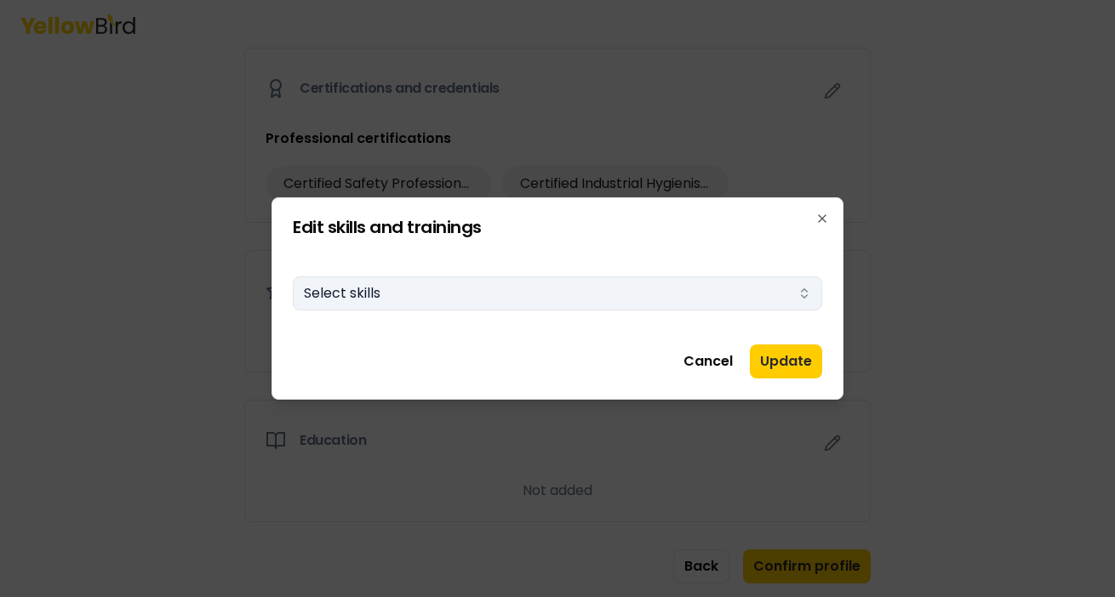
click at [624, 293] on button "Select skills" at bounding box center [557, 294] width 529 height 34
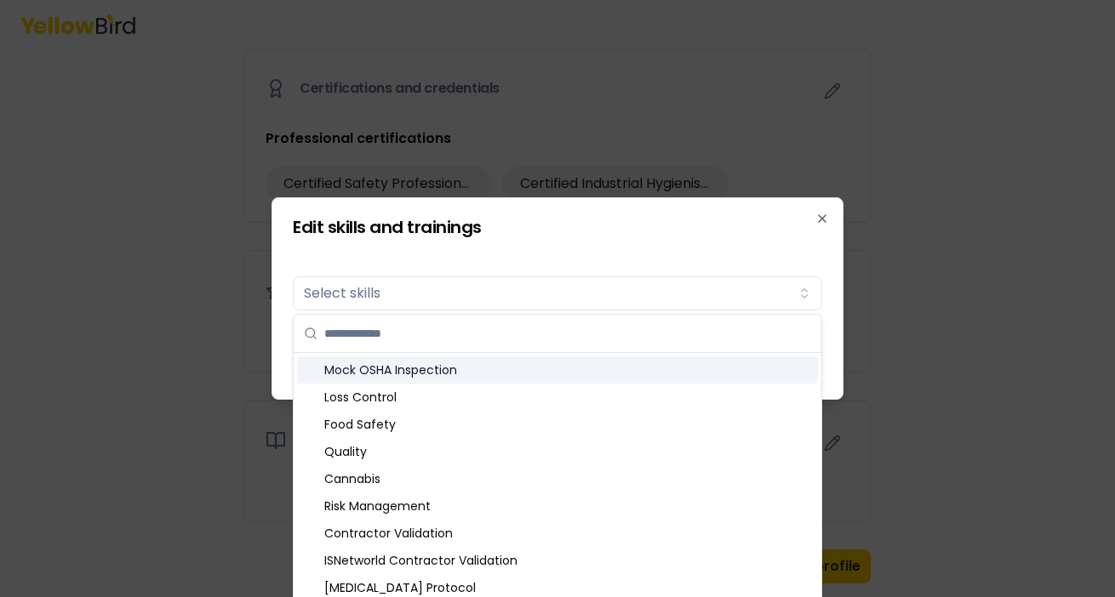
click at [381, 378] on div "Mock OSHA Inspection" at bounding box center [557, 370] width 521 height 27
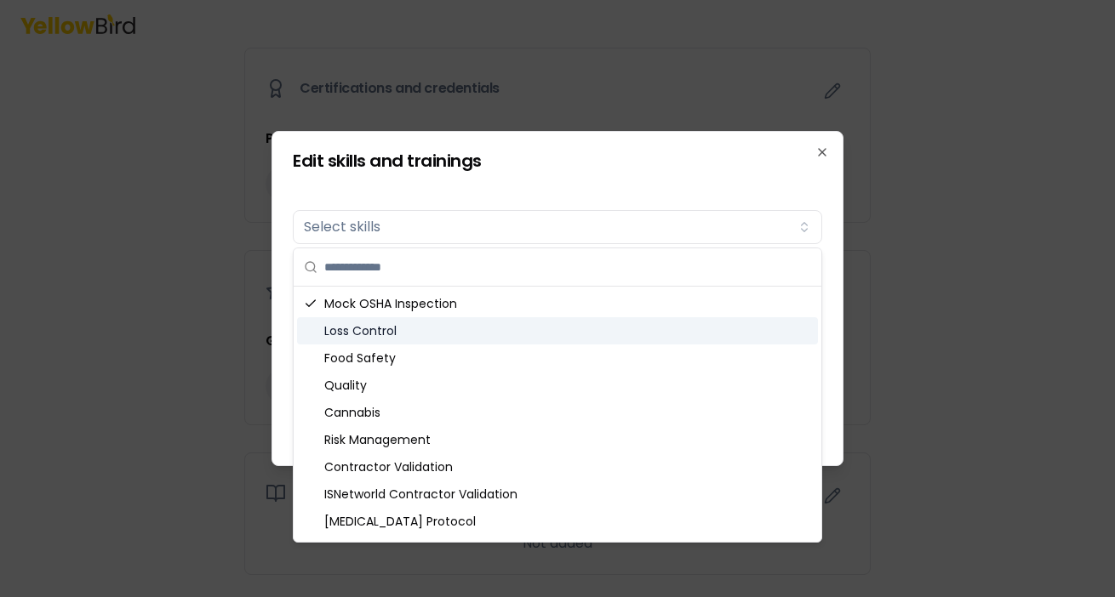
click at [384, 334] on div "Loss Control" at bounding box center [557, 330] width 521 height 27
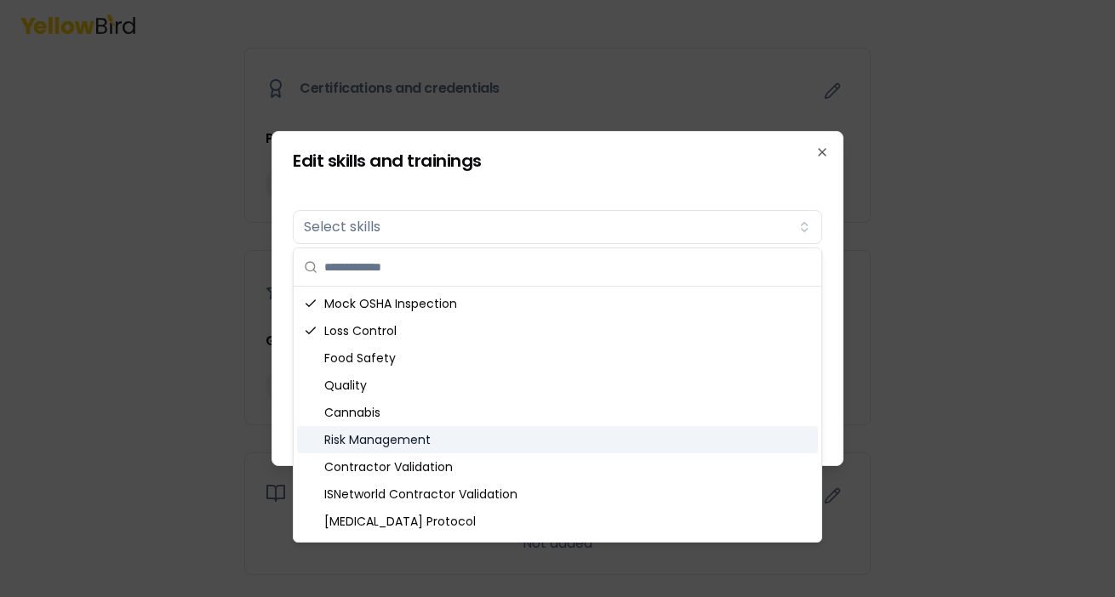
click at [388, 435] on div "Risk Management" at bounding box center [557, 439] width 521 height 27
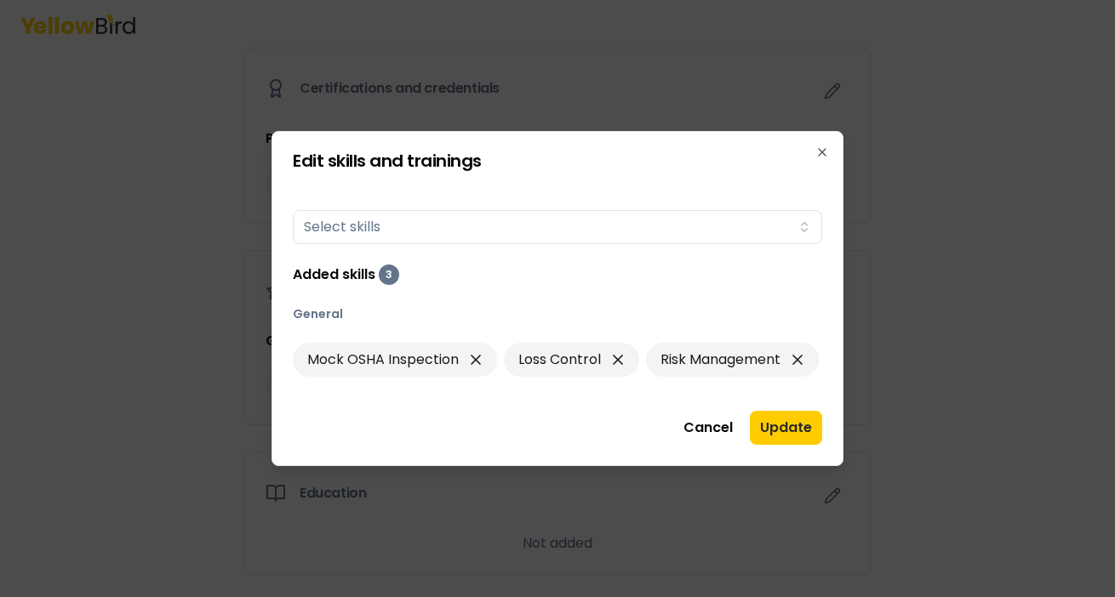
click at [880, 250] on div at bounding box center [557, 298] width 1115 height 597
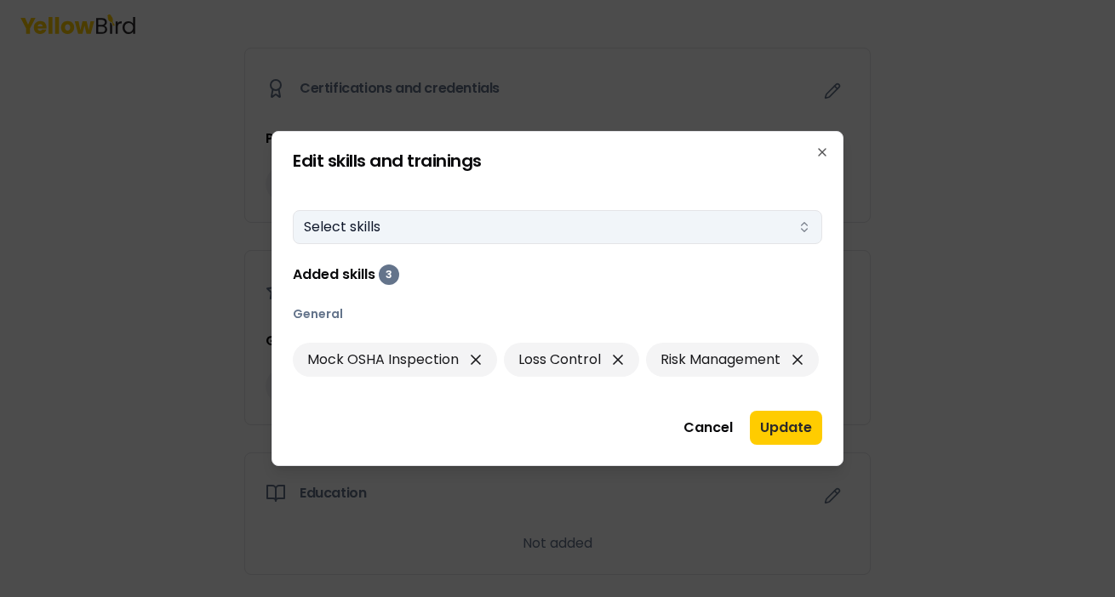
click at [673, 229] on button "Select skills" at bounding box center [557, 227] width 529 height 34
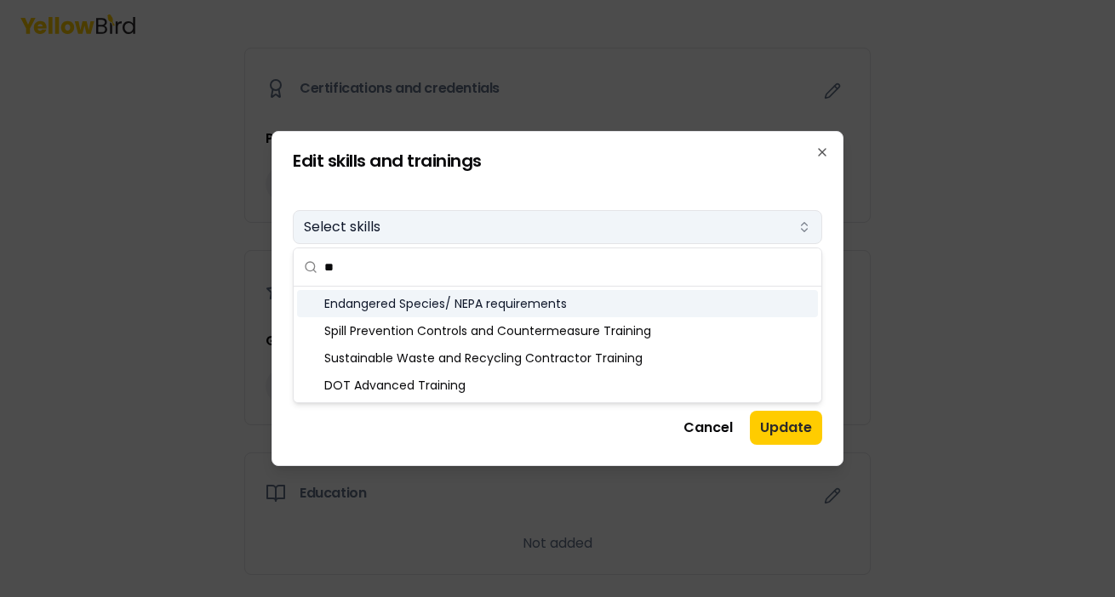
scroll to position [184, 0]
type input "*"
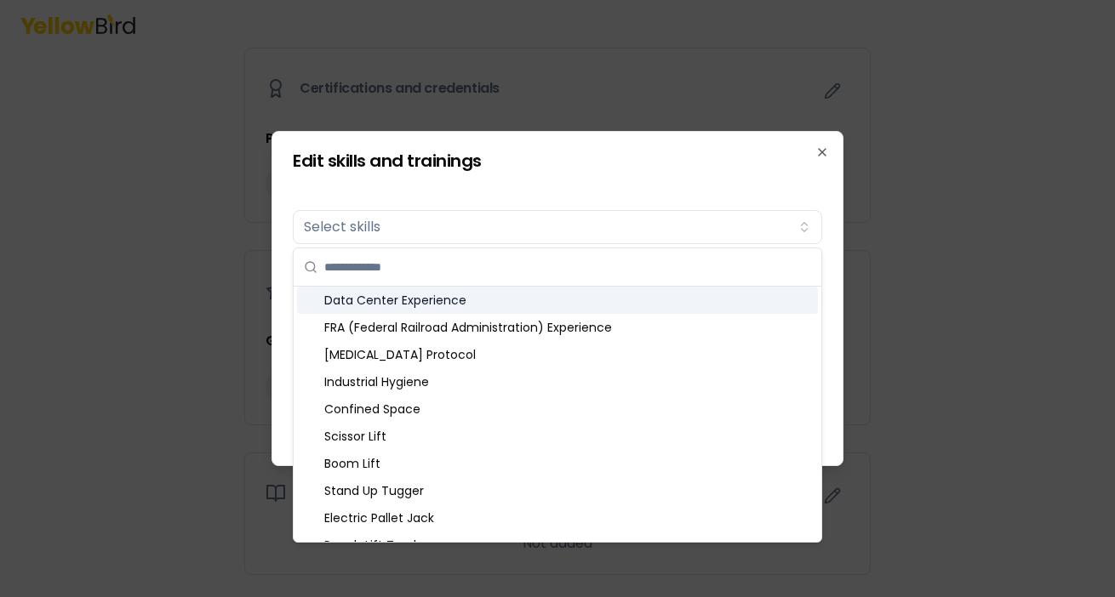
scroll to position [3, 0]
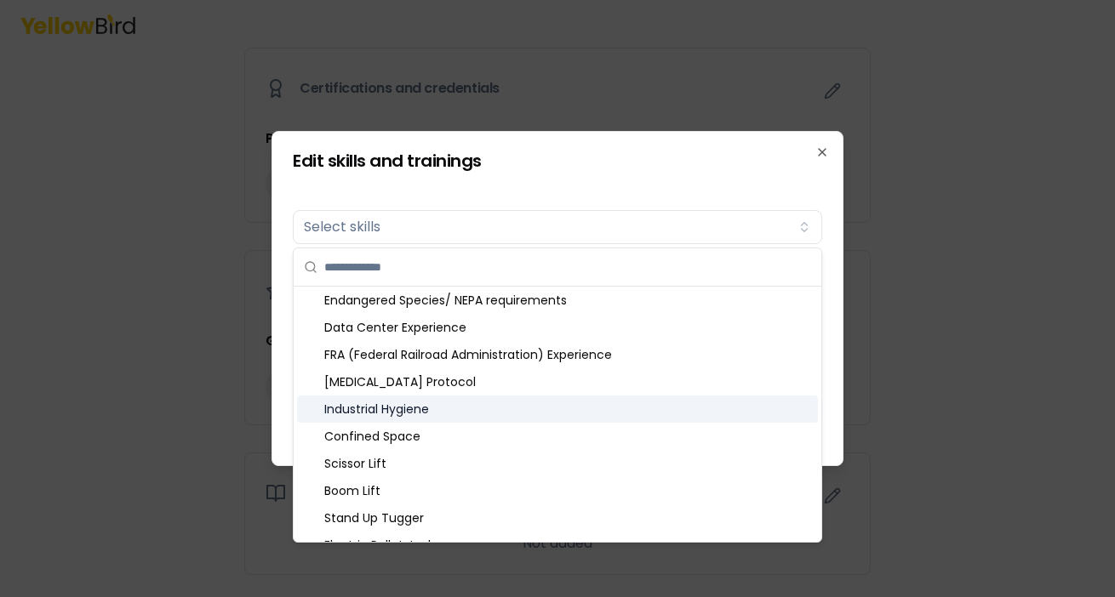
click at [392, 407] on div "Industrial Hygiene" at bounding box center [557, 409] width 521 height 27
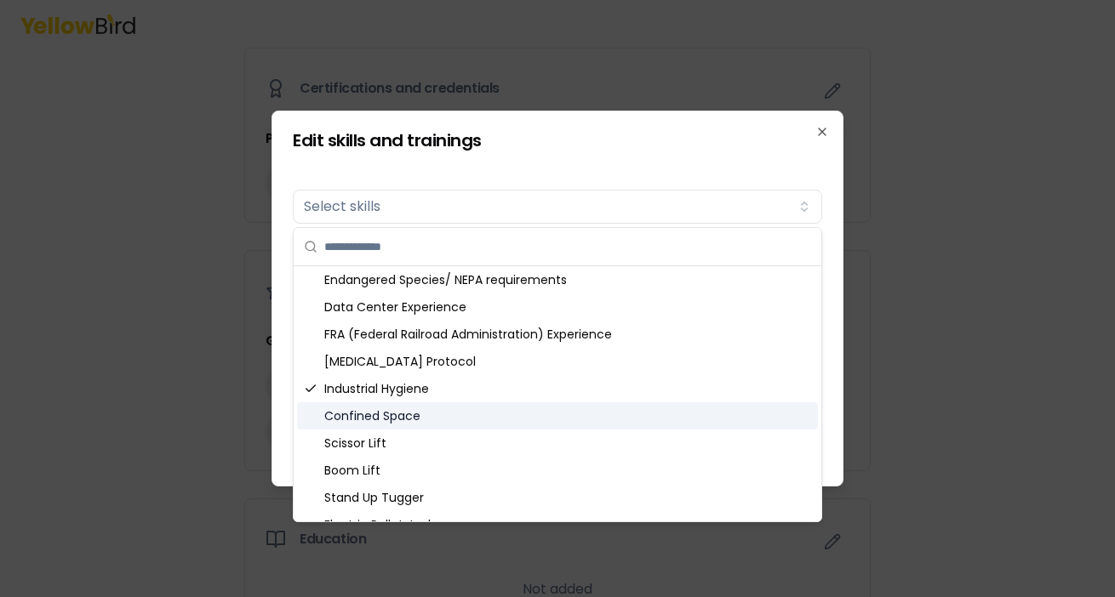
click at [410, 417] on div "Confined Space" at bounding box center [557, 416] width 521 height 27
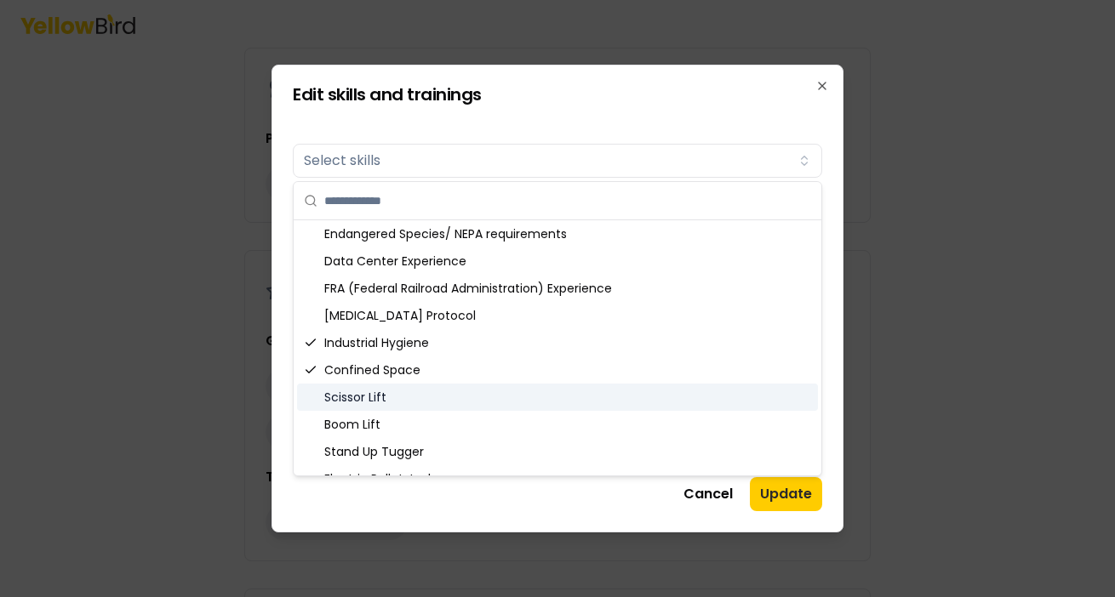
click at [370, 397] on div "Scissor Lift" at bounding box center [557, 397] width 521 height 27
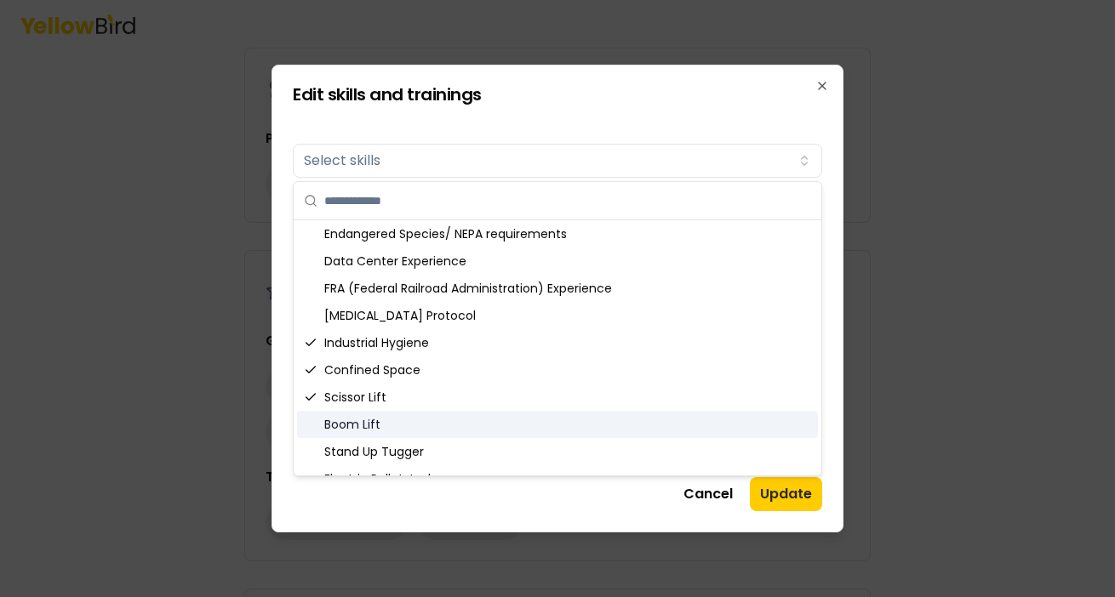
click at [364, 428] on div "Boom Lift" at bounding box center [557, 424] width 521 height 27
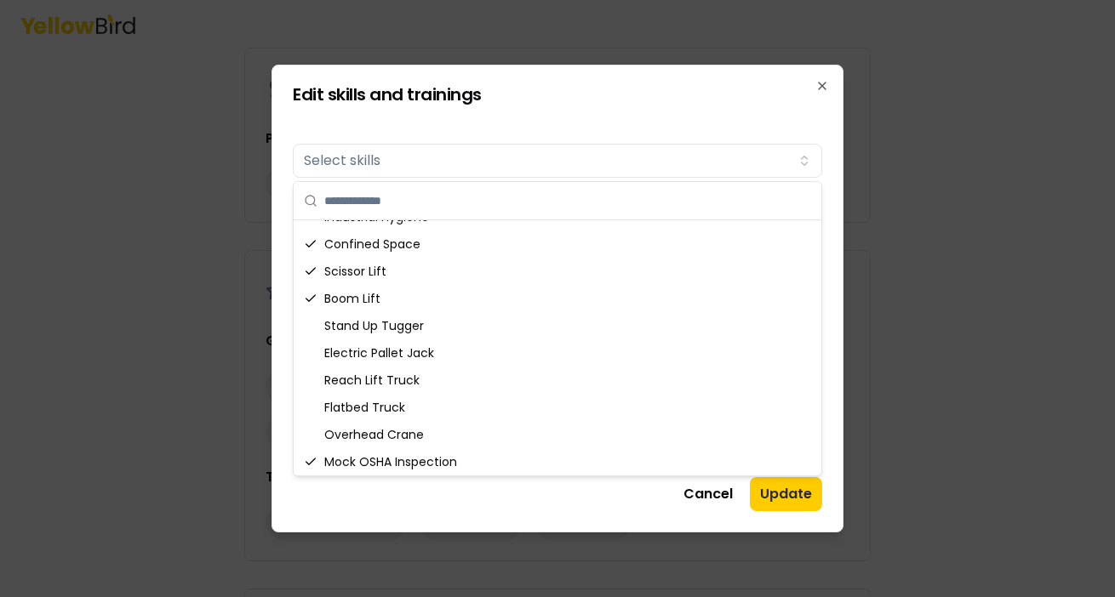
scroll to position [157, 0]
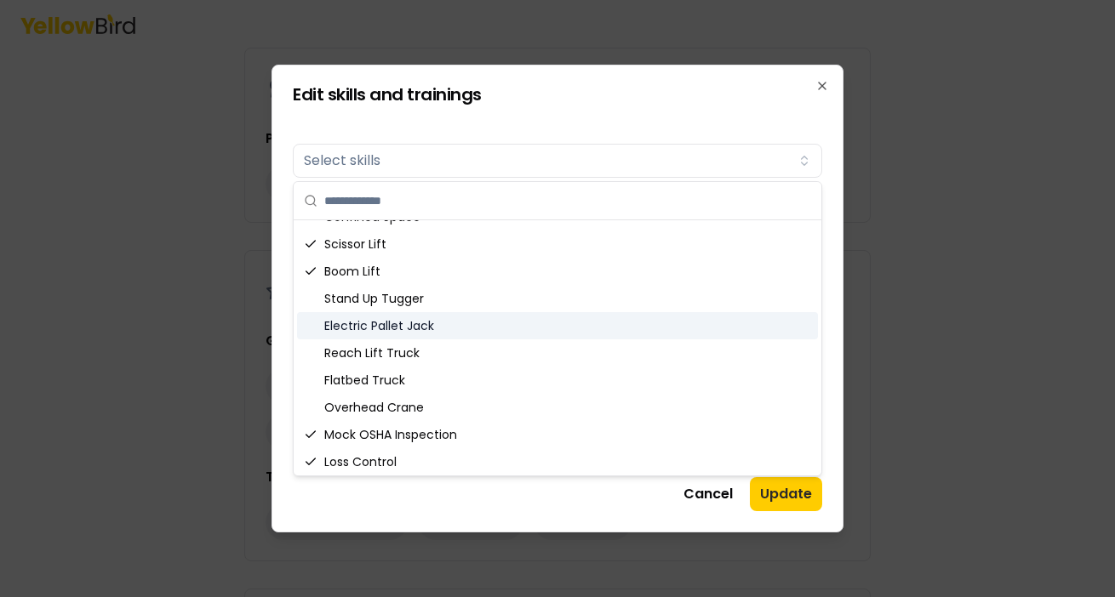
click at [440, 328] on div "Electric Pallet Jack" at bounding box center [557, 325] width 521 height 27
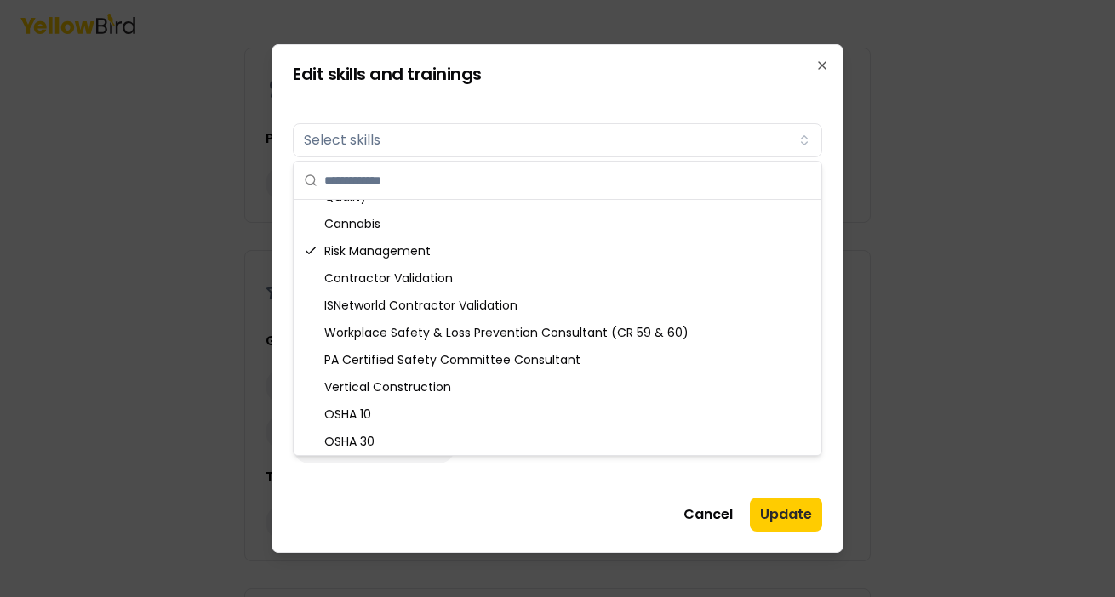
scroll to position [483, 0]
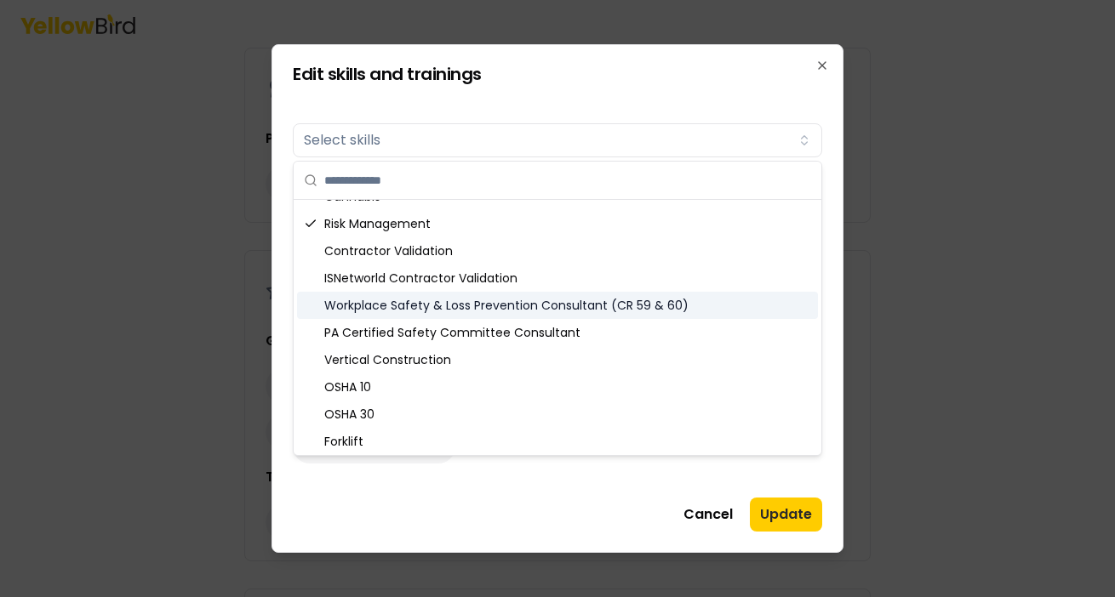
click at [524, 305] on div "Workplace Safety & Loss Prevention Consultant (CR 59 & 60)" at bounding box center [557, 305] width 521 height 27
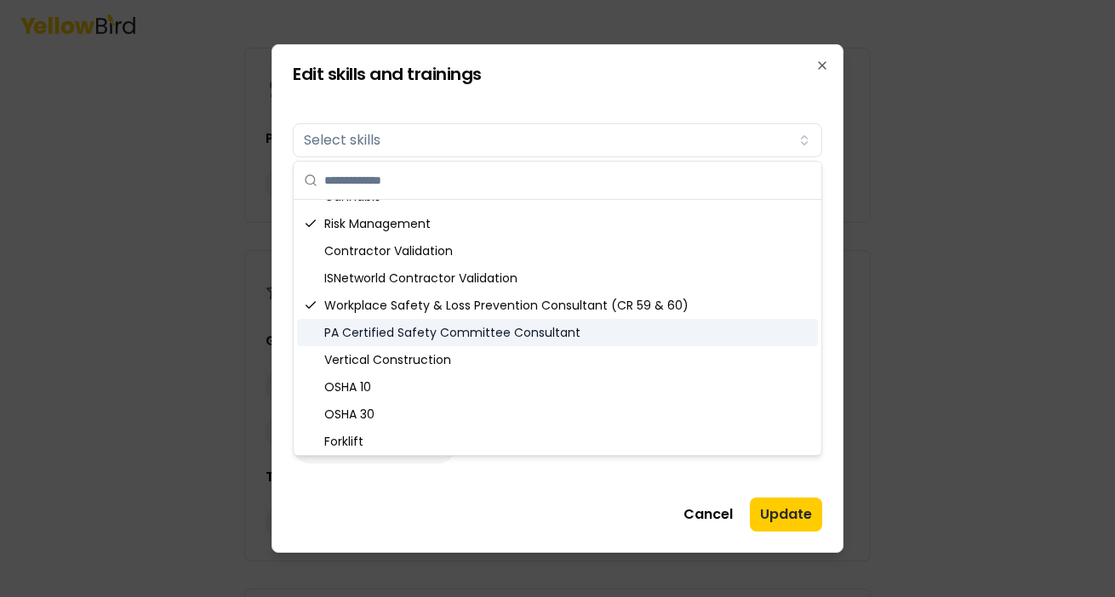
click at [504, 334] on div "PA Certified Safety Committee Consultant" at bounding box center [557, 332] width 521 height 27
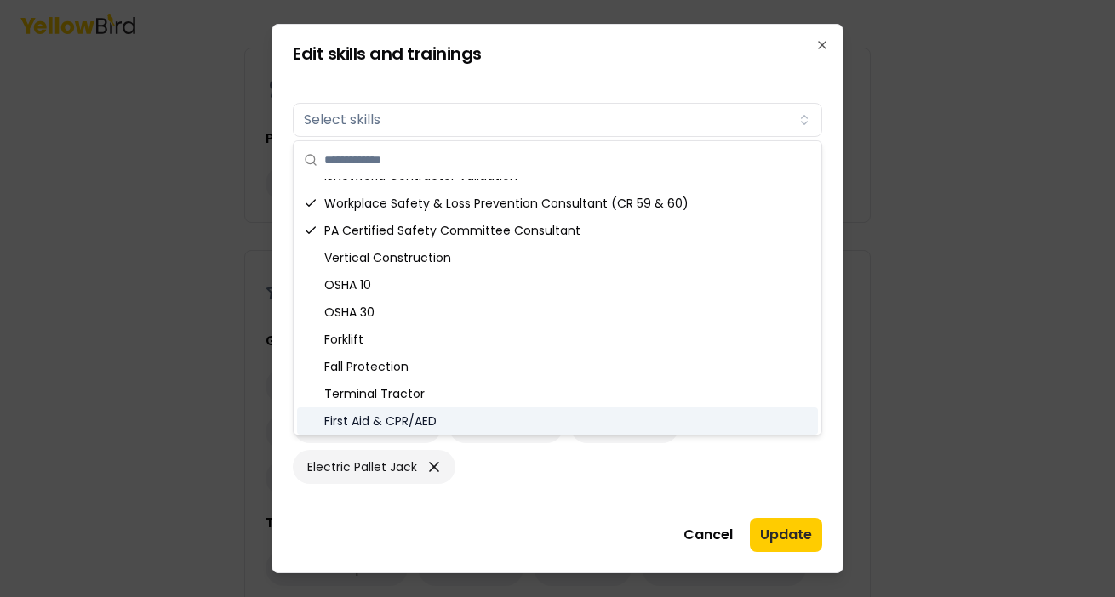
scroll to position [592, 0]
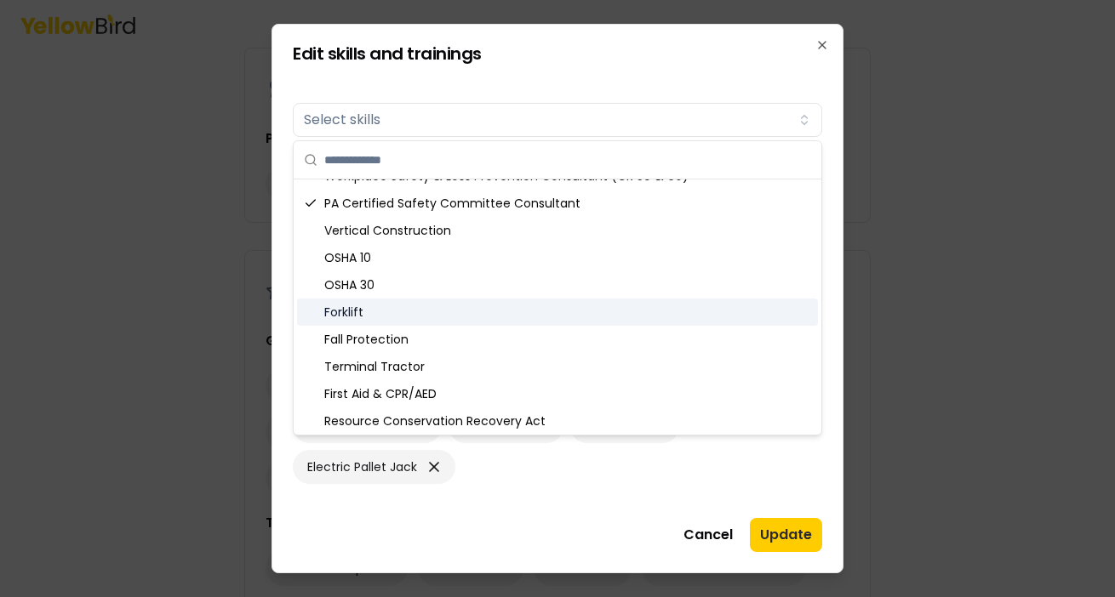
click at [358, 316] on div "Forklift" at bounding box center [557, 312] width 521 height 27
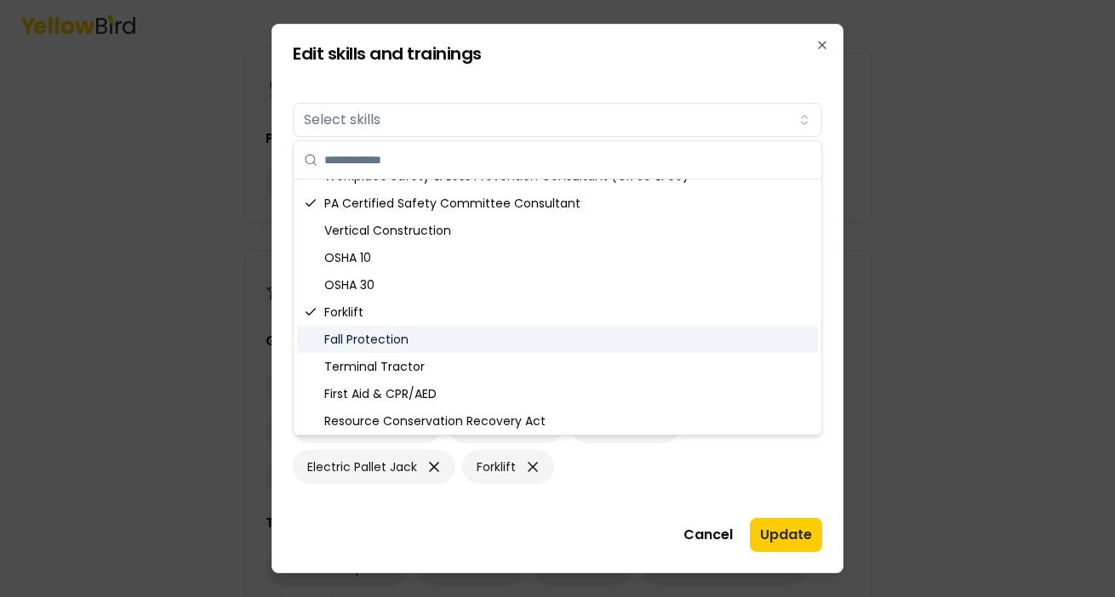
click at [362, 343] on div "Fall Protection" at bounding box center [557, 339] width 521 height 27
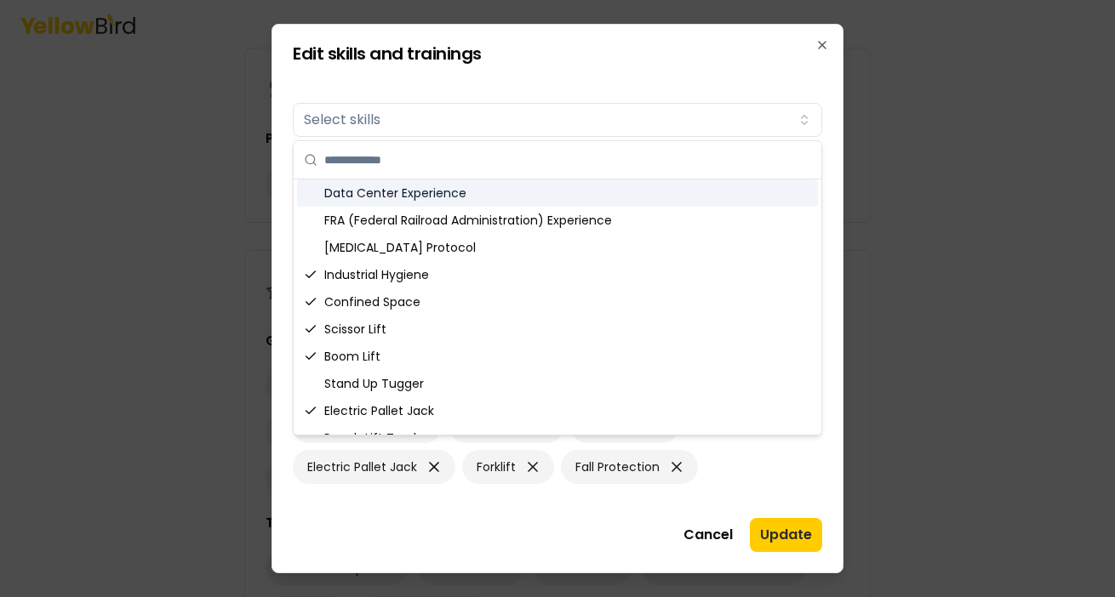
scroll to position [3, 0]
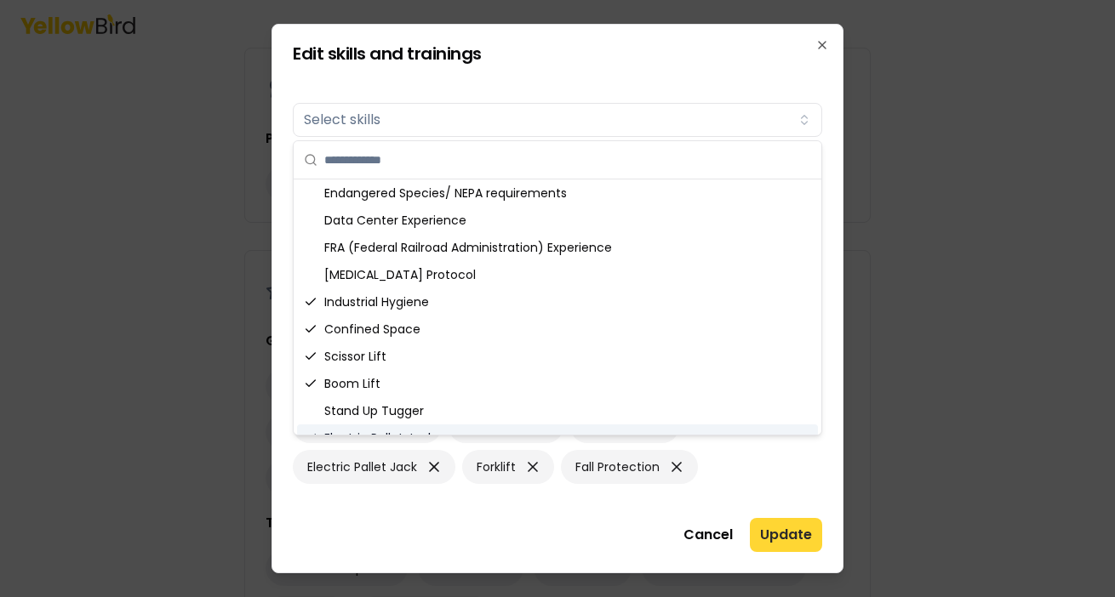
click at [779, 535] on button "Update" at bounding box center [786, 535] width 72 height 34
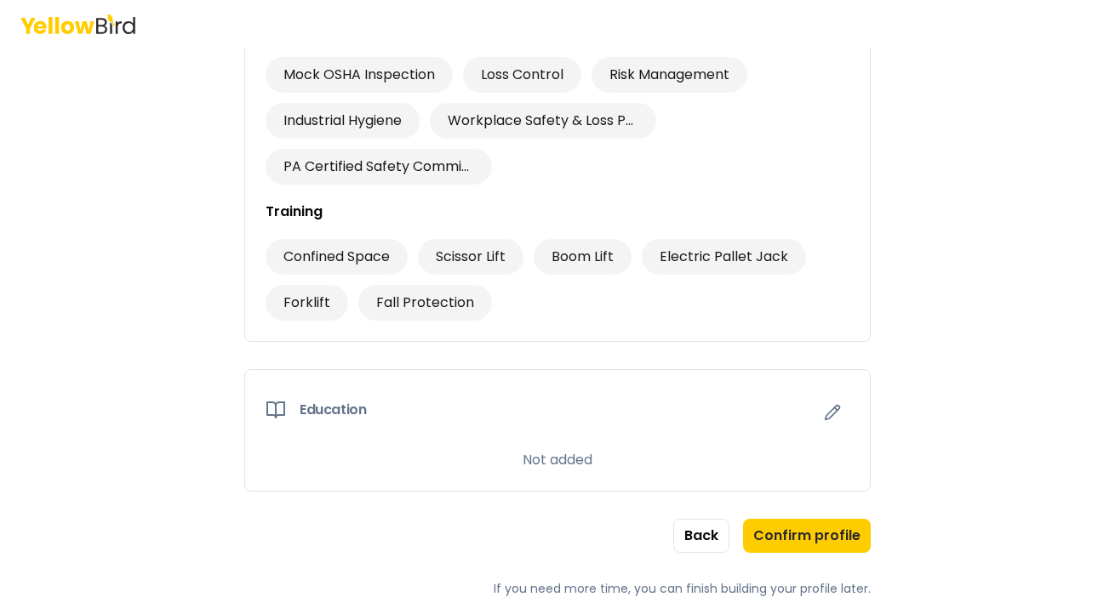
scroll to position [1230, 0]
click at [831, 414] on icon "button" at bounding box center [832, 412] width 17 height 17
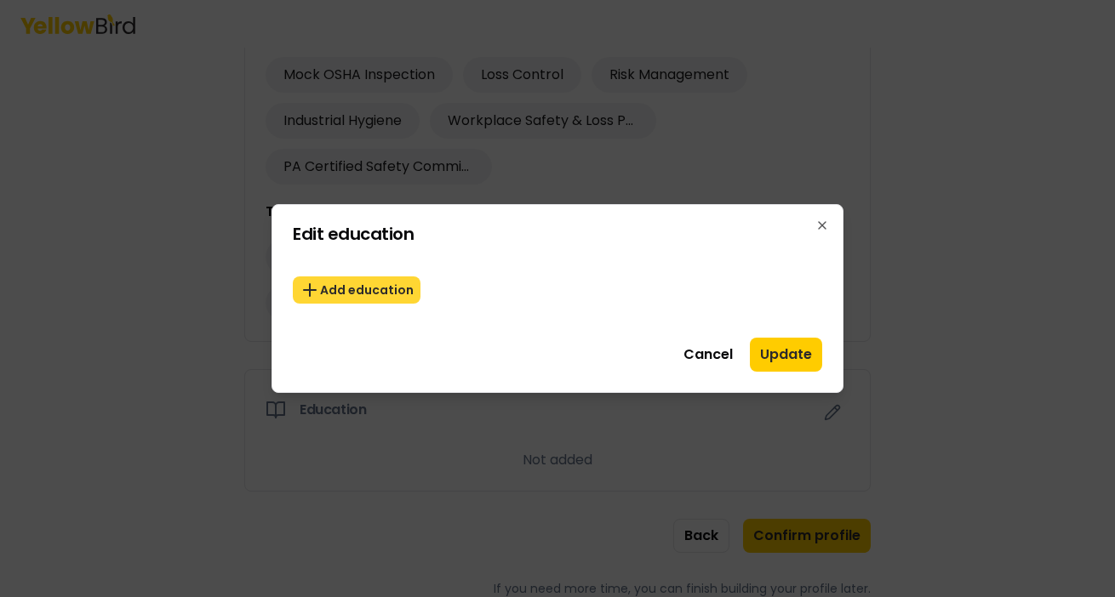
click at [363, 290] on button "Add education" at bounding box center [357, 290] width 128 height 27
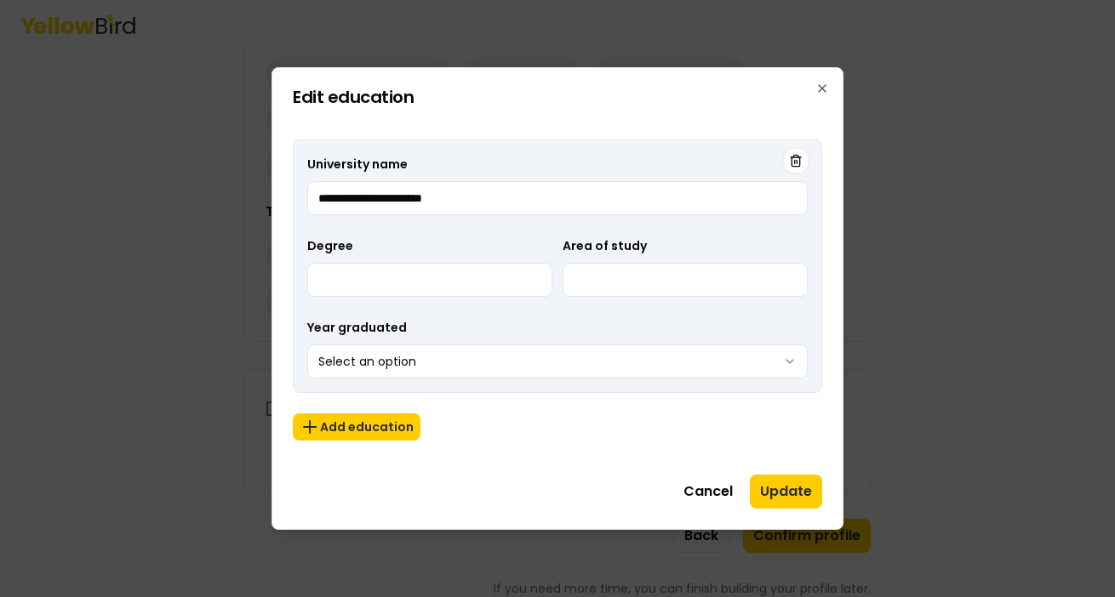
type input "**********"
type input "*"
type input "**"
type input "**********"
click at [790, 359] on body "3 of 3 Build your profile Insert some information on why this information is he…" at bounding box center [557, 298] width 1115 height 597
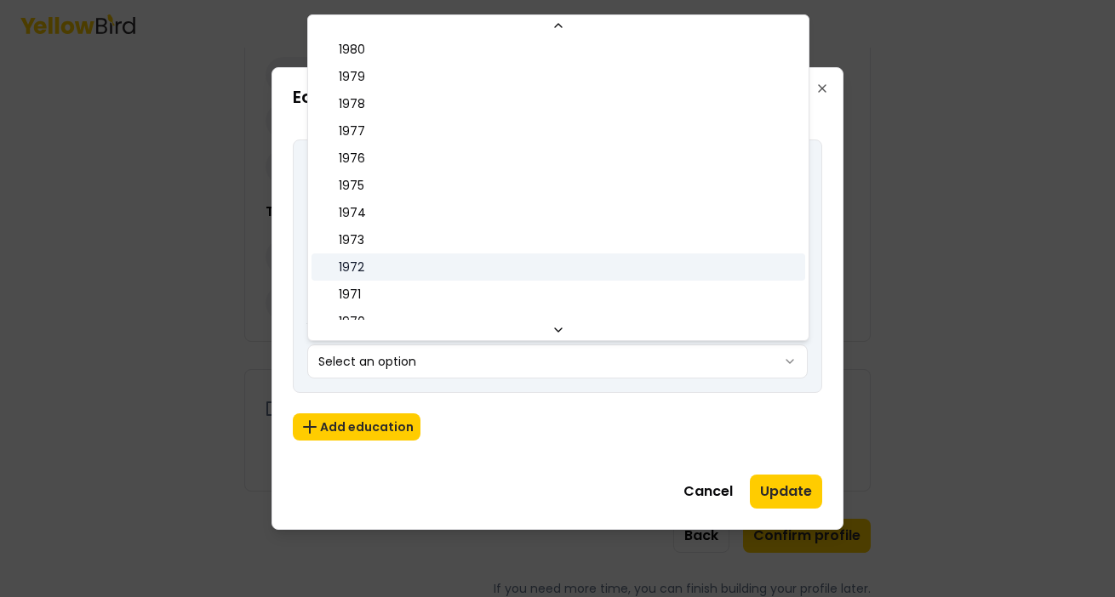
scroll to position [1227, 0]
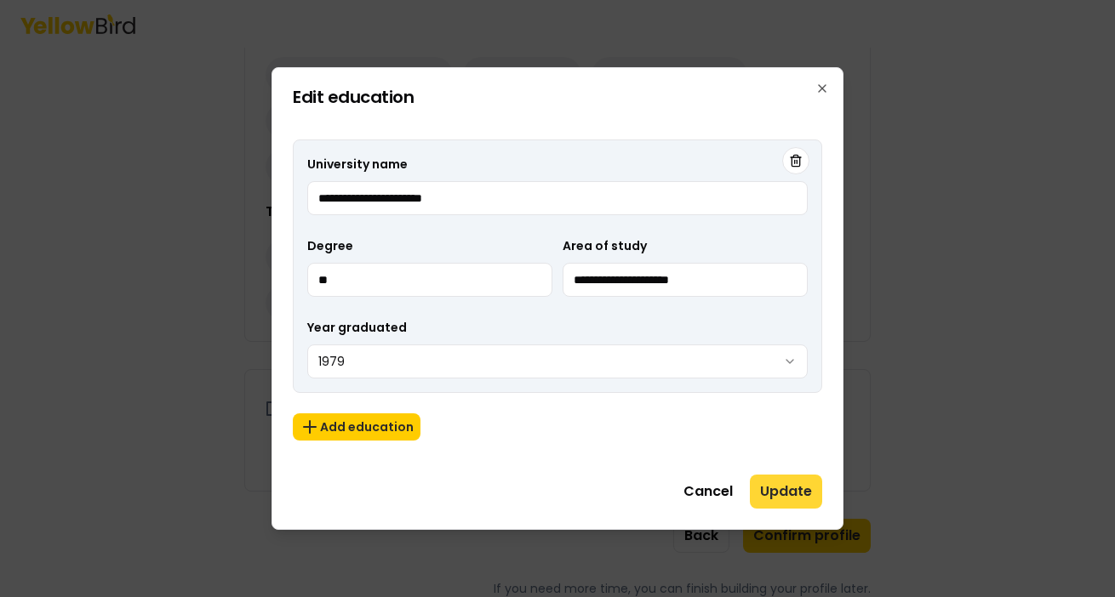
click at [795, 491] on button "Update" at bounding box center [786, 492] width 72 height 34
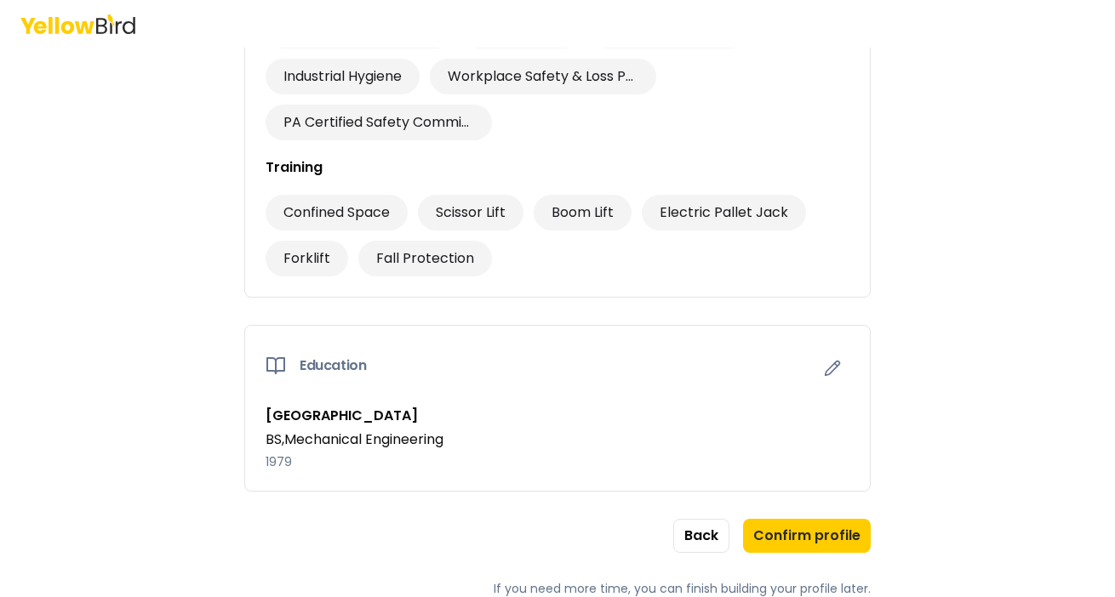
scroll to position [1275, 0]
click at [811, 534] on button "Confirm profile" at bounding box center [807, 536] width 128 height 34
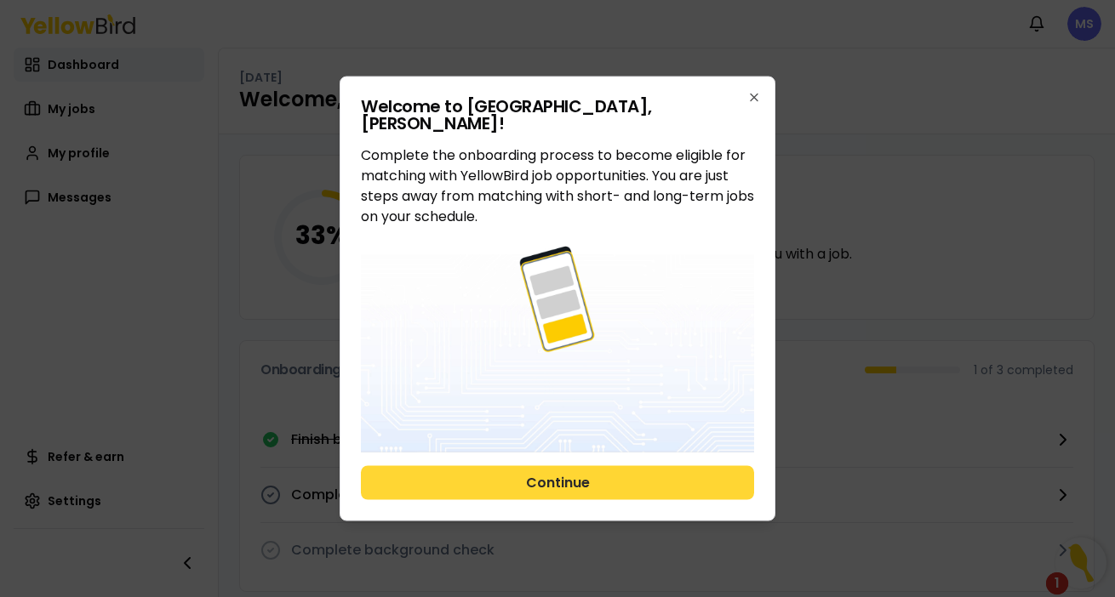
click at [545, 483] on button "Continue" at bounding box center [557, 482] width 393 height 34
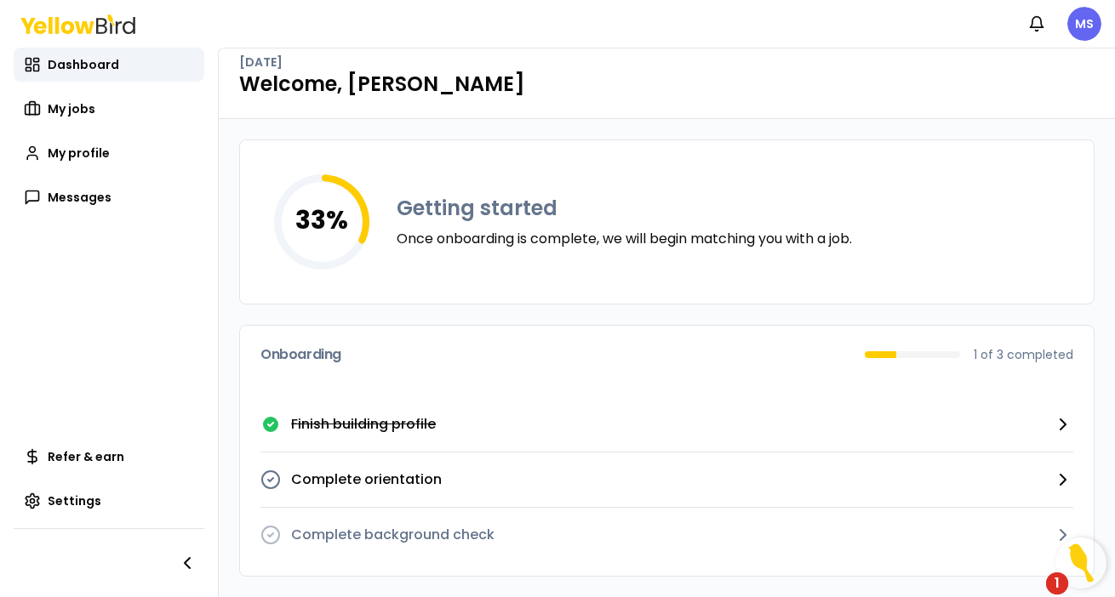
scroll to position [15, 0]
click at [1063, 479] on icon "button" at bounding box center [1063, 480] width 20 height 20
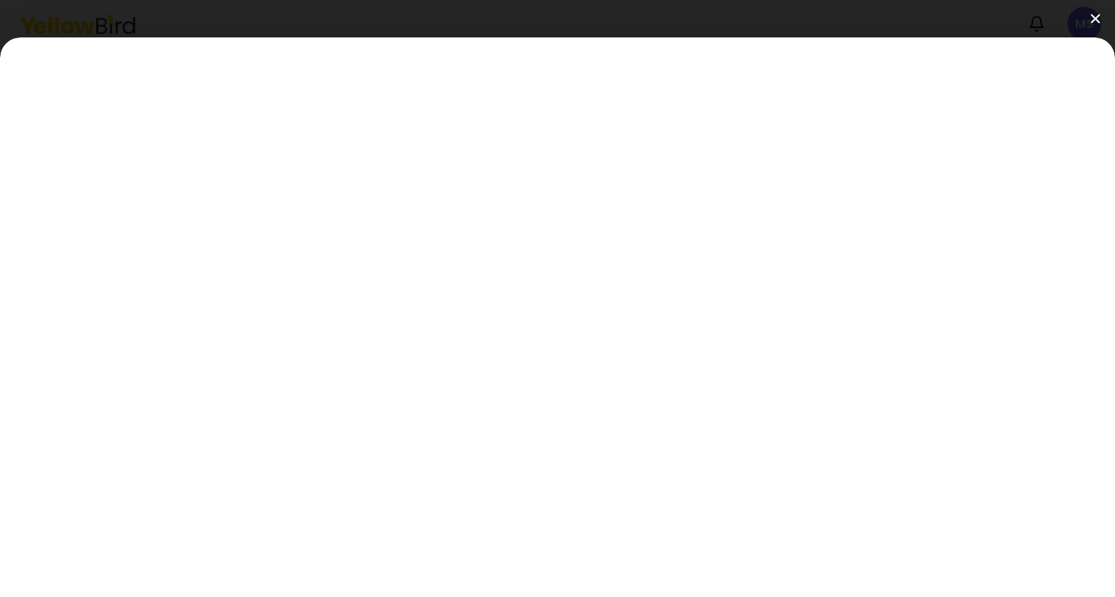
click at [1099, 17] on img at bounding box center [1094, 18] width 9 height 9
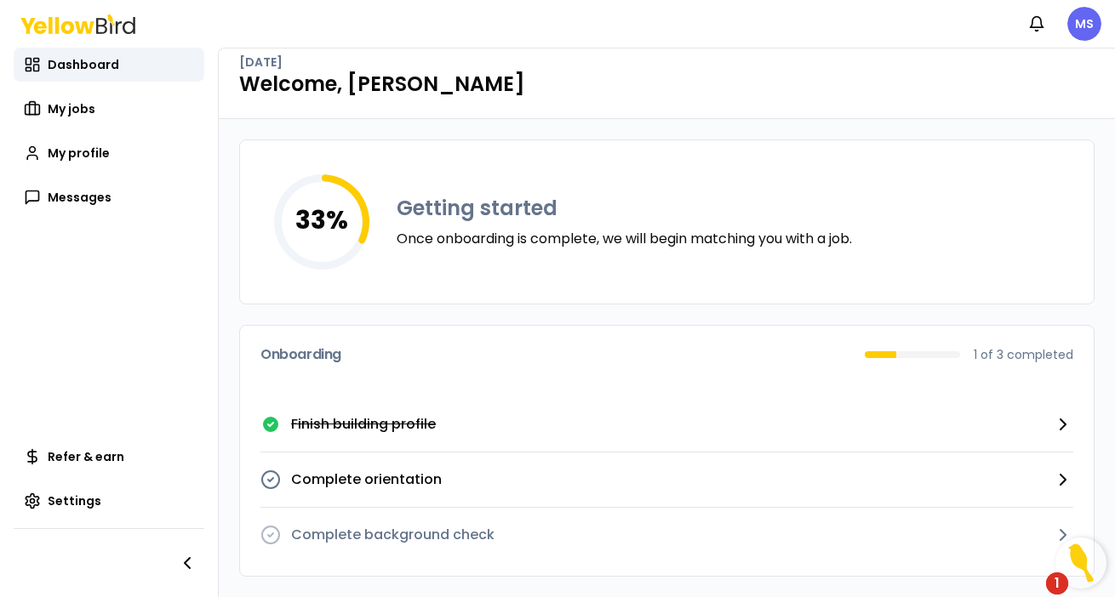
scroll to position [15, 0]
click at [1059, 581] on div "1" at bounding box center [1057, 584] width 22 height 22
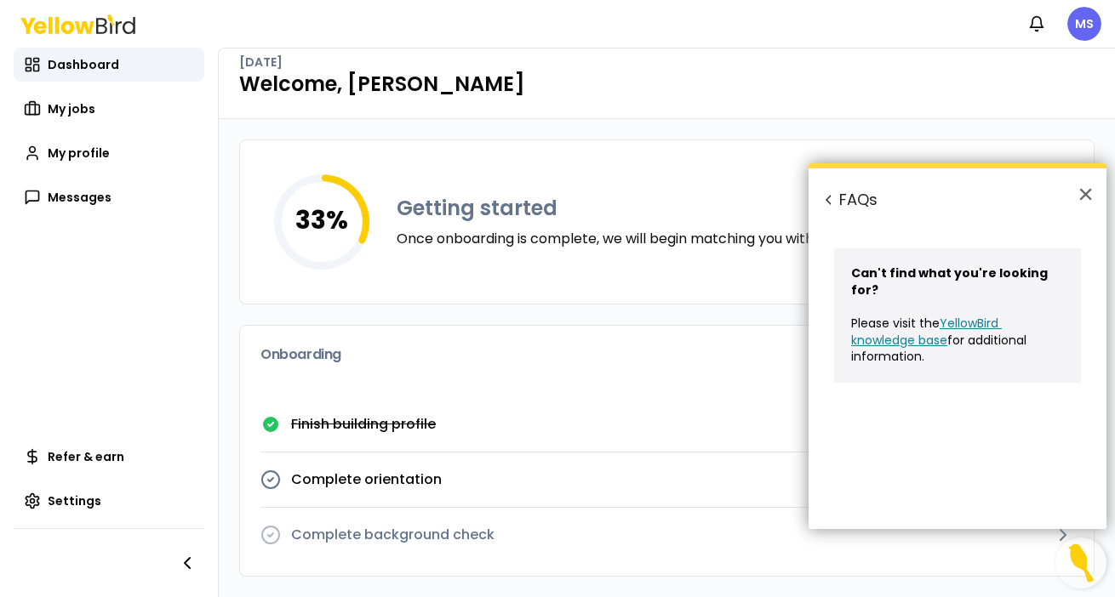
click at [995, 128] on div "33 % Getting started Once onboarding is complete, we will begin matching you wi…" at bounding box center [667, 358] width 896 height 478
click at [1086, 196] on button "×" at bounding box center [1085, 193] width 16 height 27
